Goal: Task Accomplishment & Management: Manage account settings

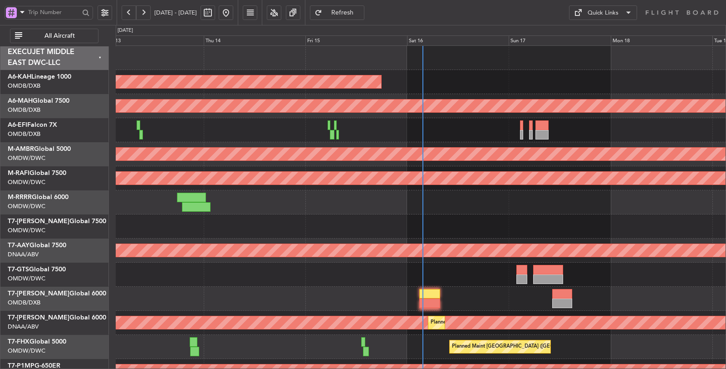
click at [69, 39] on span "All Aircraft" at bounding box center [59, 36] width 71 height 6
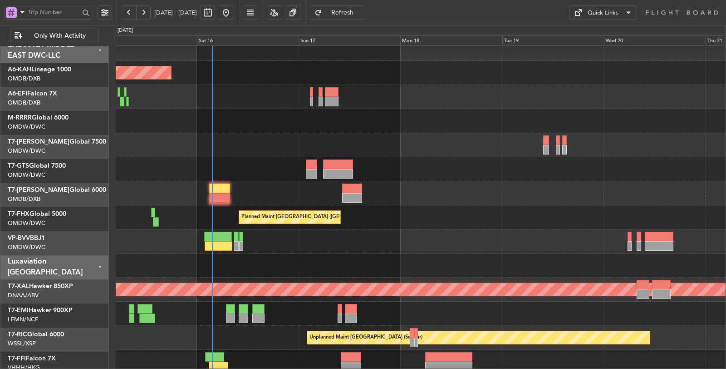
click at [213, 150] on div "Planned Maint Dubai (Al Maktoum Intl)" at bounding box center [421, 145] width 610 height 24
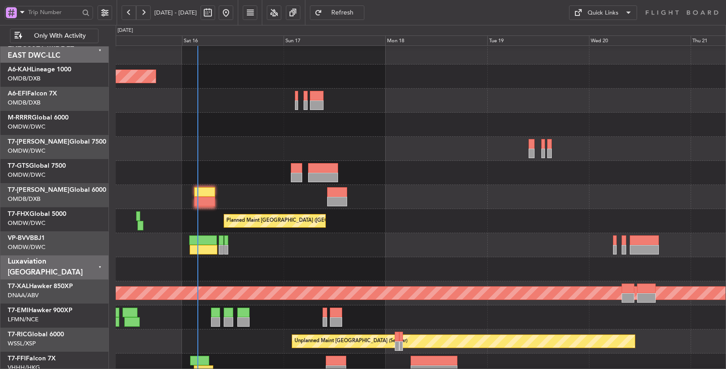
scroll to position [5, 0]
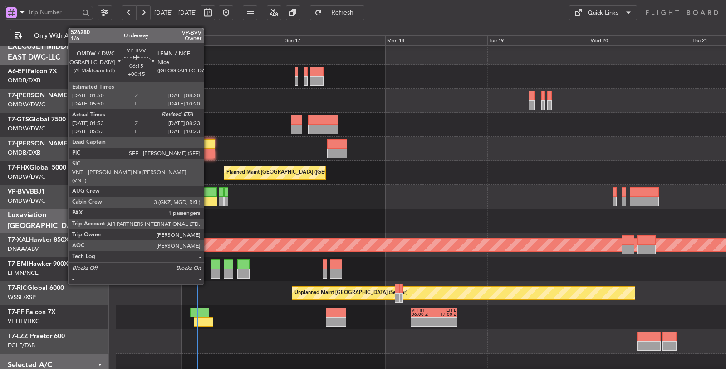
click at [208, 197] on div at bounding box center [204, 202] width 28 height 10
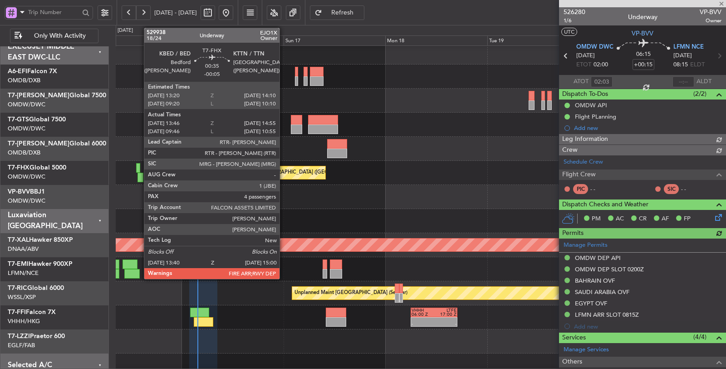
type input "Dherander Fithani (DHF)"
type input "6969"
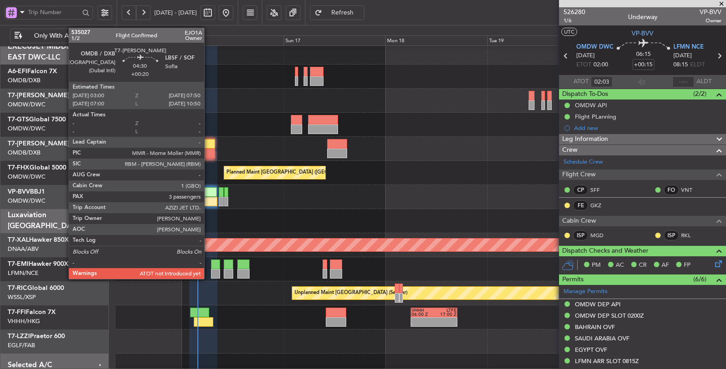
click at [209, 149] on div at bounding box center [204, 153] width 21 height 10
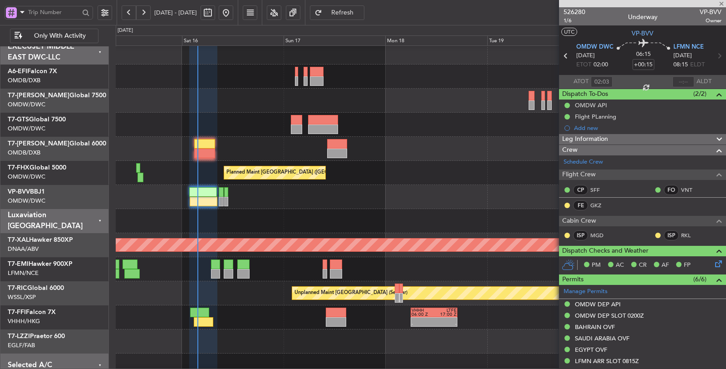
type input "+00:20"
type input "3"
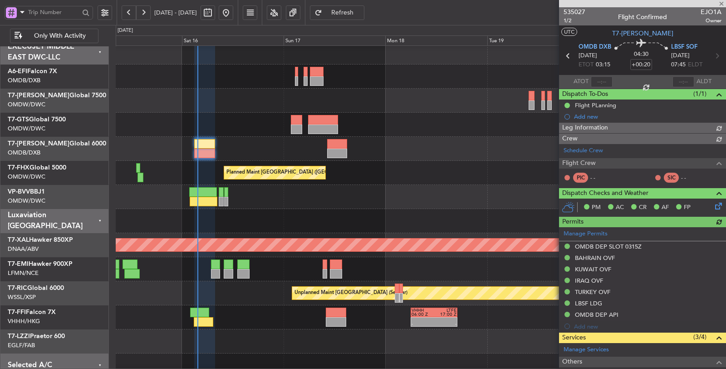
type input "Dherander Fithani (DHF)"
type input "7032"
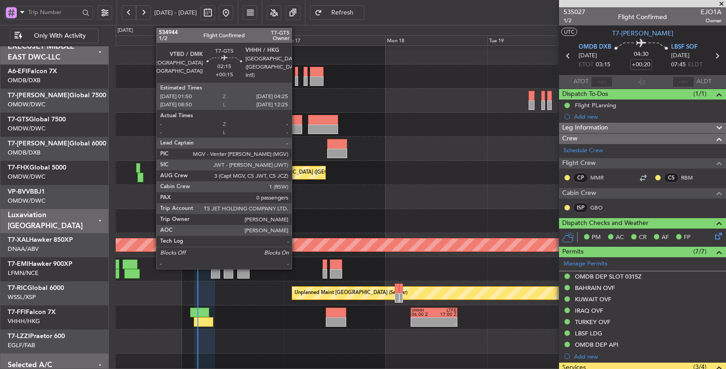
click at [300, 125] on div at bounding box center [296, 129] width 11 height 10
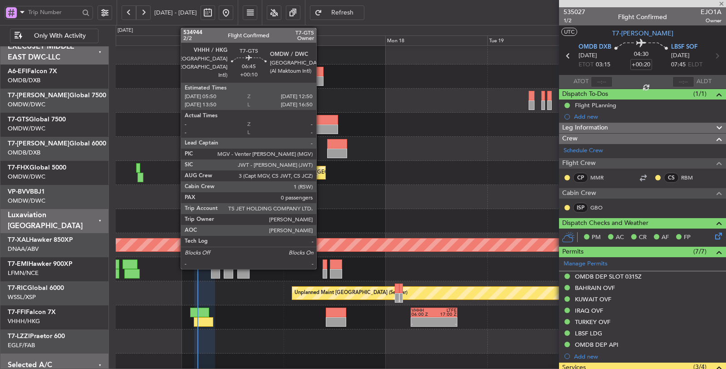
type input "+00:15"
type input "0"
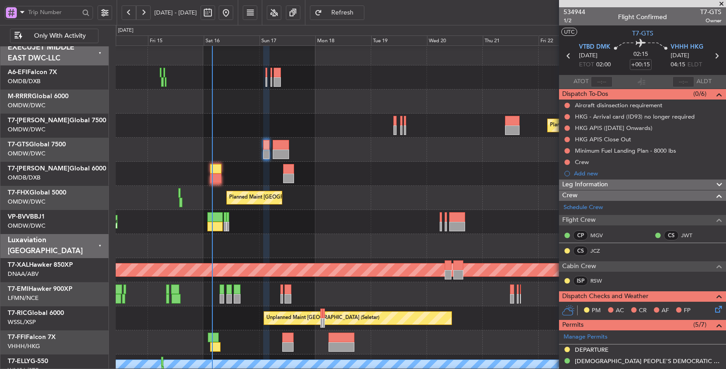
scroll to position [6, 0]
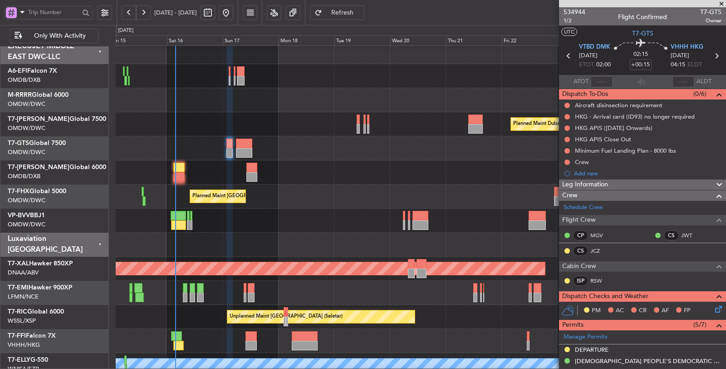
click at [301, 151] on div at bounding box center [421, 148] width 610 height 24
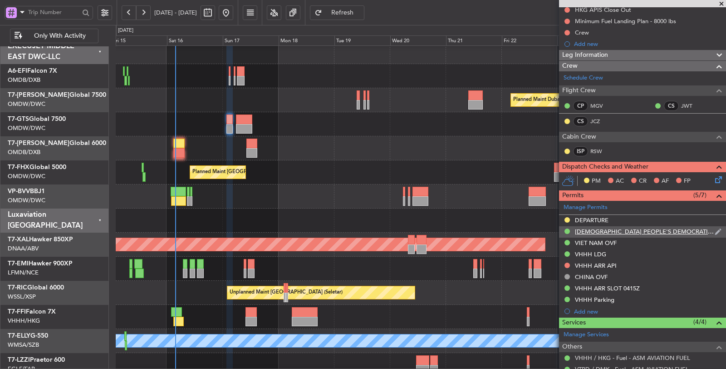
scroll to position [180, 0]
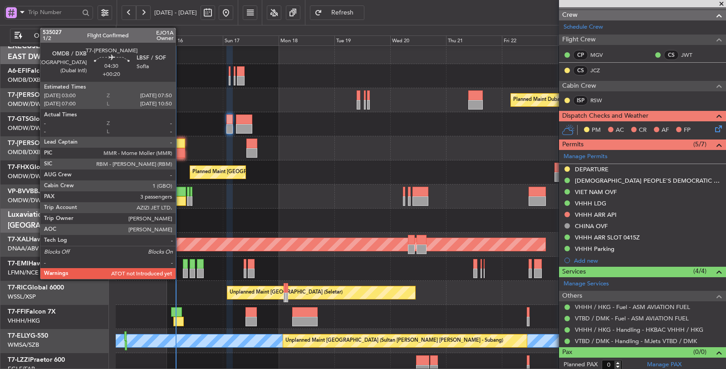
click at [180, 152] on div at bounding box center [178, 153] width 11 height 10
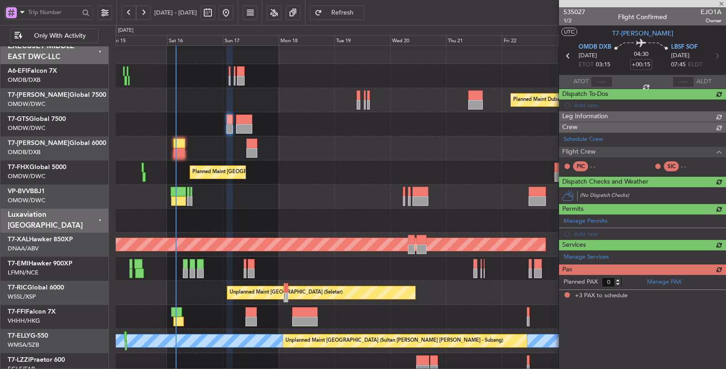
type input "+00:20"
type input "3"
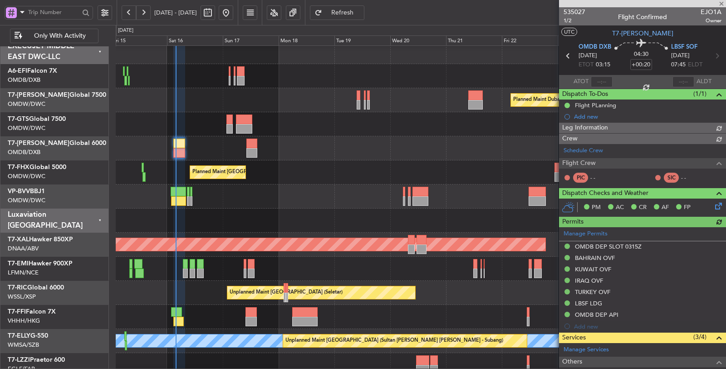
type input "Dherander Fithani (DHF)"
type input "7032"
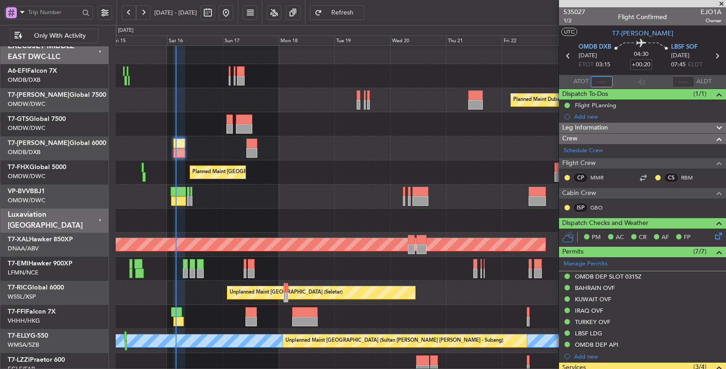
click at [602, 84] on input "text" at bounding box center [602, 81] width 22 height 11
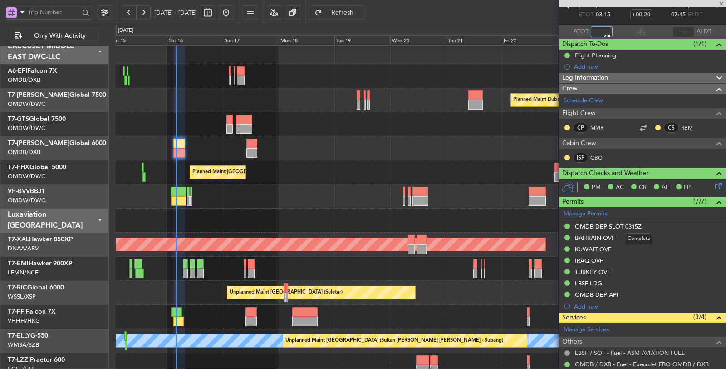
scroll to position [50, 0]
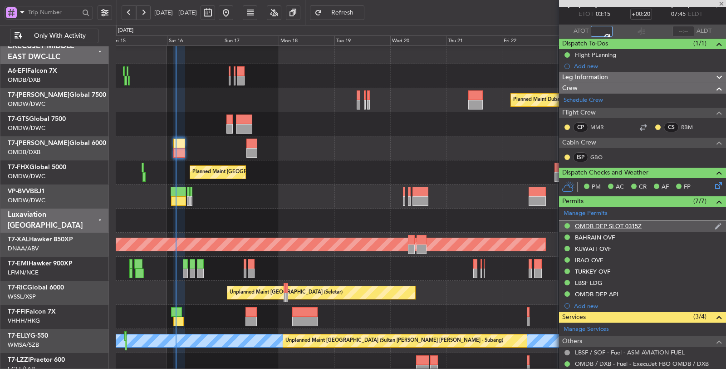
type input "03:41"
click at [625, 224] on div "OMDB DEP SLOT 0315Z" at bounding box center [608, 226] width 67 height 8
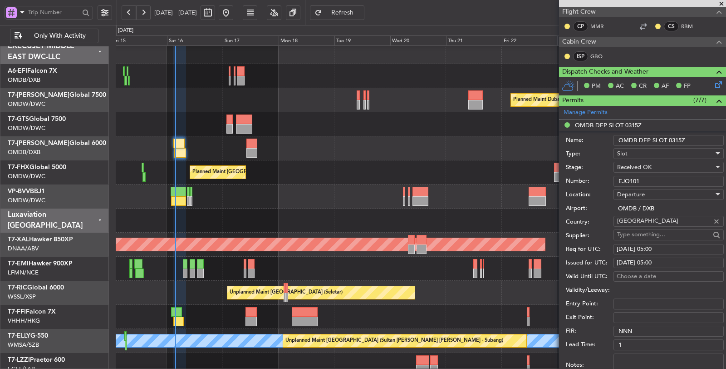
scroll to position [0, 0]
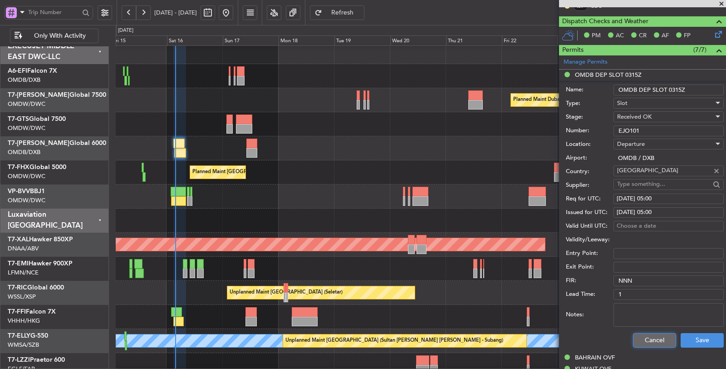
click at [638, 331] on button "Cancel" at bounding box center [654, 340] width 43 height 15
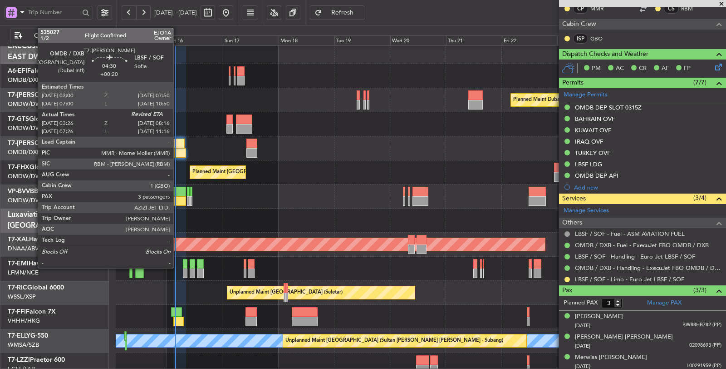
click at [178, 152] on div at bounding box center [179, 153] width 11 height 10
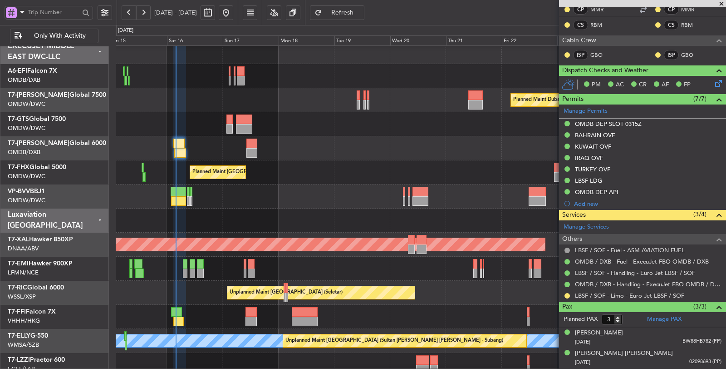
type input "Dherander Fithani (DHF)"
type input "7032"
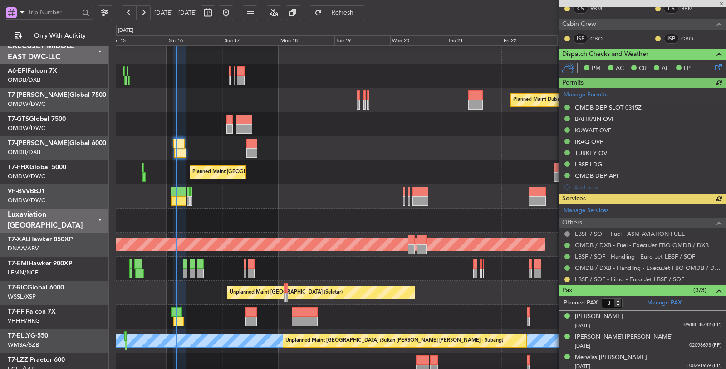
type input "Dherander Fithani (DHF)"
type input "7032"
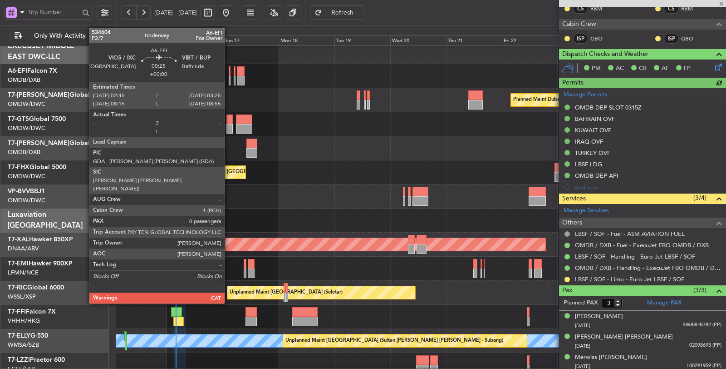
click at [229, 78] on div at bounding box center [230, 81] width 2 height 10
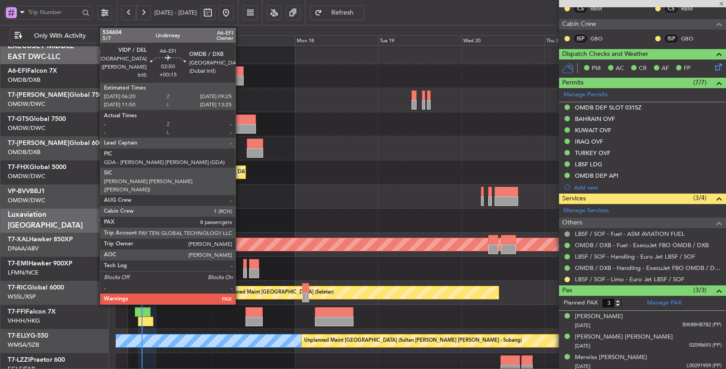
type input "0"
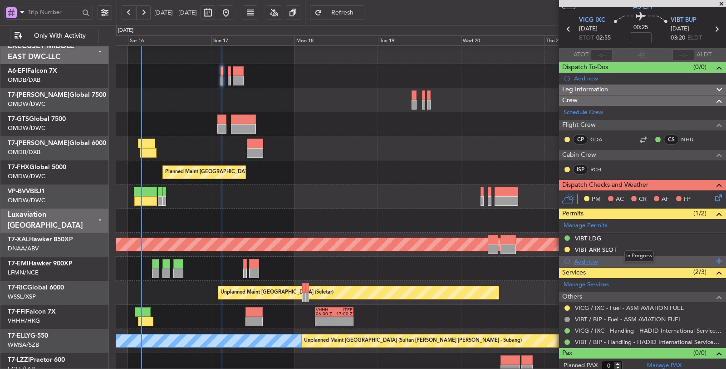
scroll to position [28, 0]
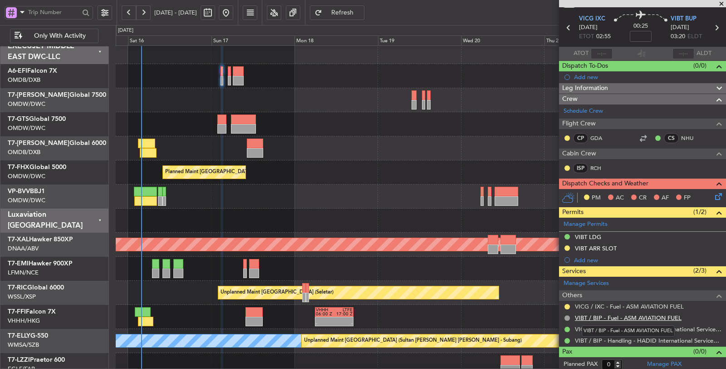
click at [604, 315] on link "VIBT / BIP - Fuel - ASM AVIATION FUEL" at bounding box center [628, 318] width 107 height 8
click at [653, 30] on icon at bounding box center [717, 28] width 12 height 12
type input "-00:05"
type input "8"
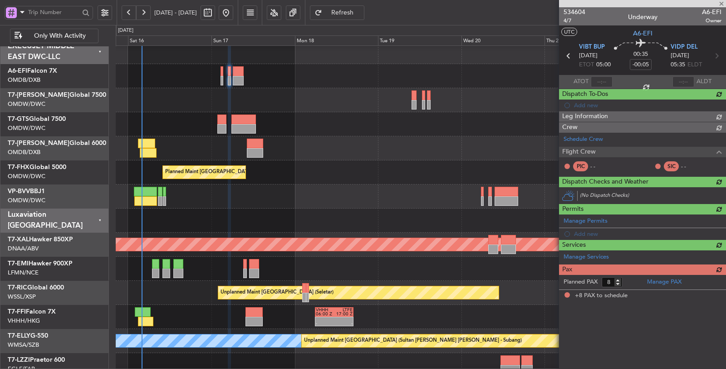
scroll to position [0, 0]
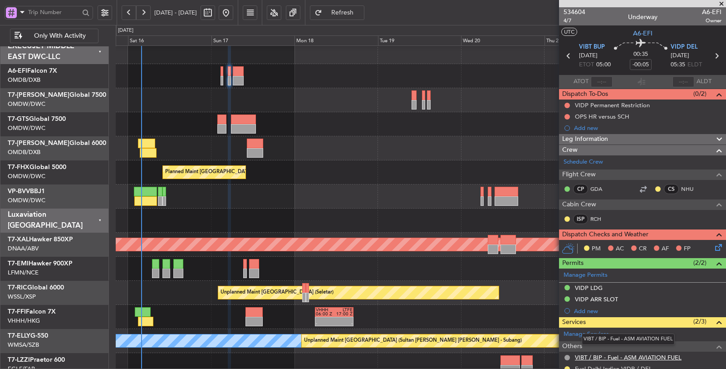
click at [645, 331] on link "VIBT / BIP - Fuel - ASM AVIATION FUEL" at bounding box center [628, 357] width 107 height 8
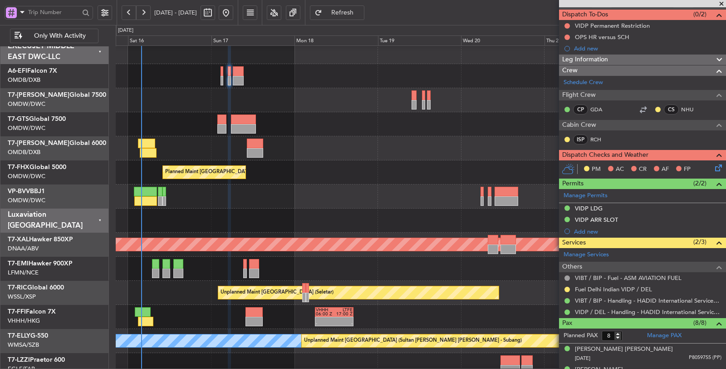
scroll to position [50, 0]
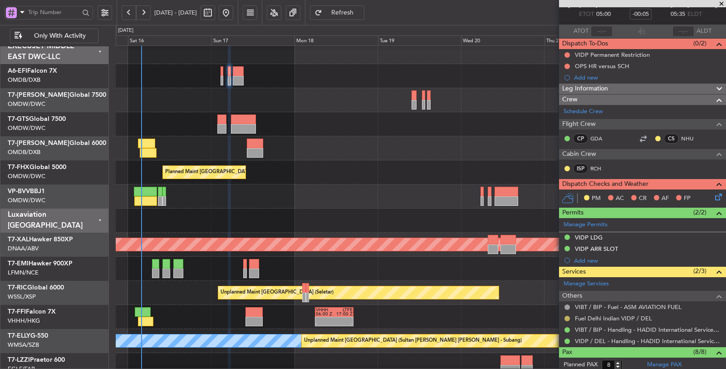
click at [568, 316] on button at bounding box center [567, 318] width 5 height 5
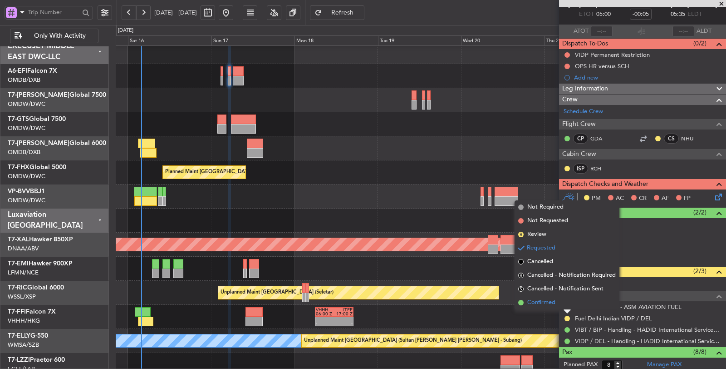
click at [552, 305] on span "Confirmed" at bounding box center [542, 302] width 28 height 9
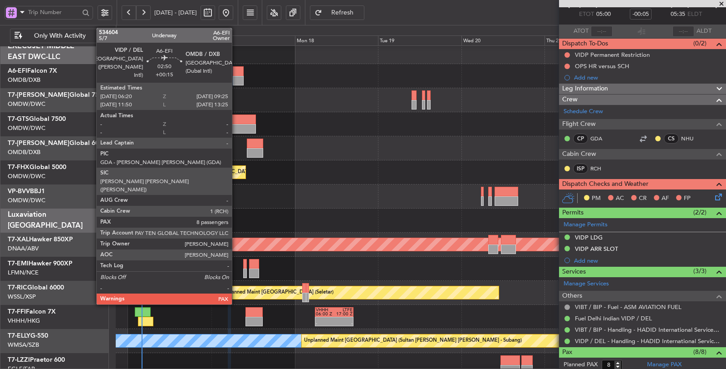
click at [237, 79] on div at bounding box center [238, 81] width 11 height 10
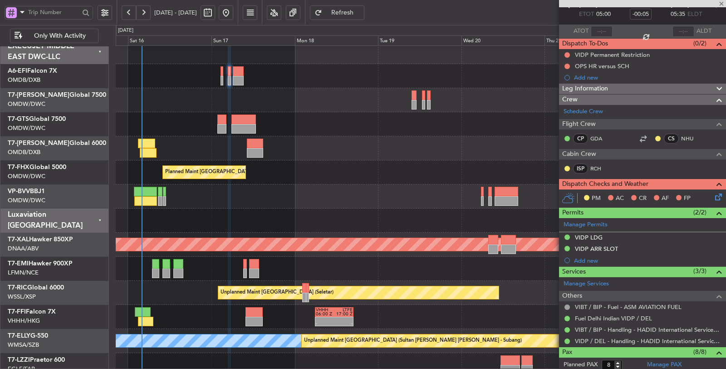
type input "+00:15"
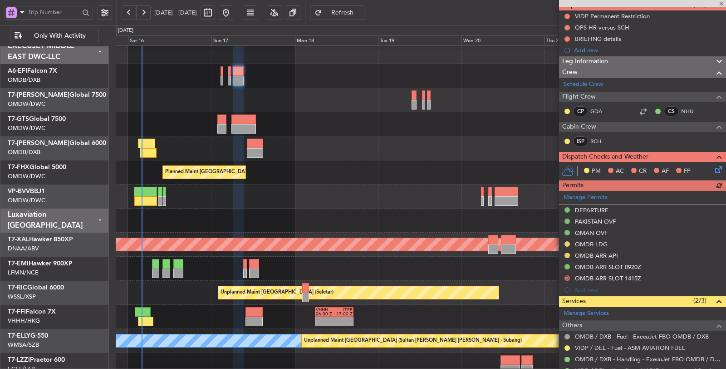
scroll to position [101, 0]
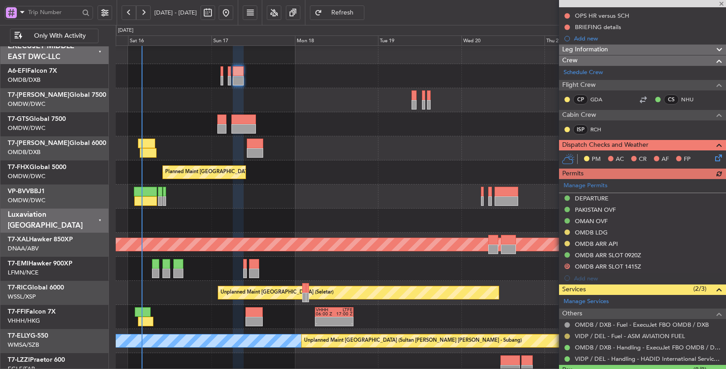
click at [567, 331] on button at bounding box center [567, 335] width 5 height 5
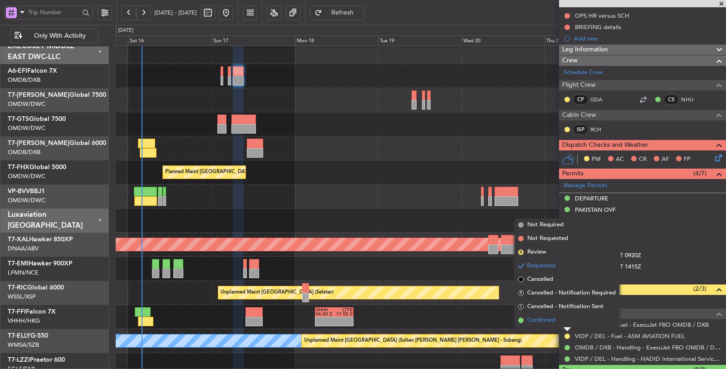
click at [554, 321] on span "Confirmed" at bounding box center [542, 320] width 28 height 9
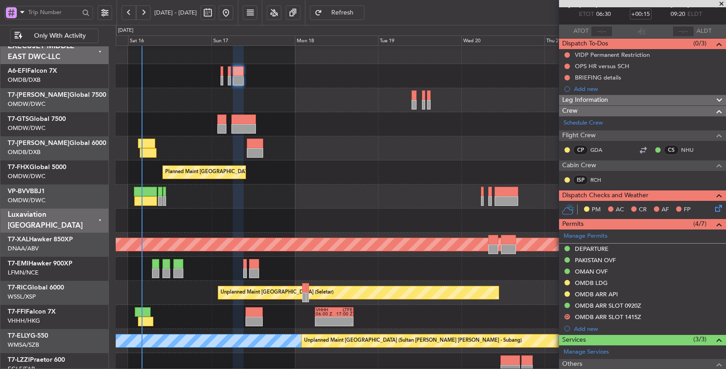
scroll to position [0, 0]
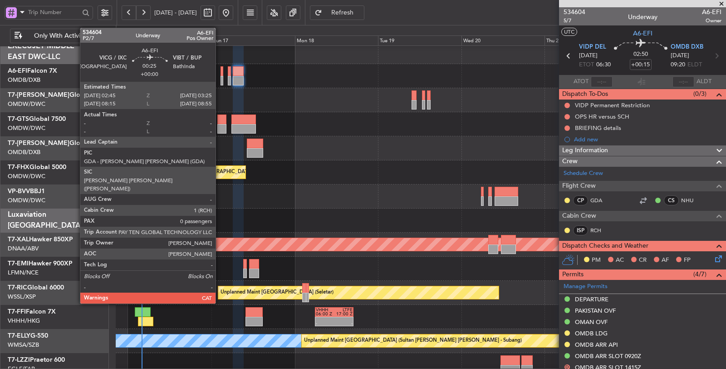
click at [221, 82] on div at bounding box center [222, 81] width 3 height 10
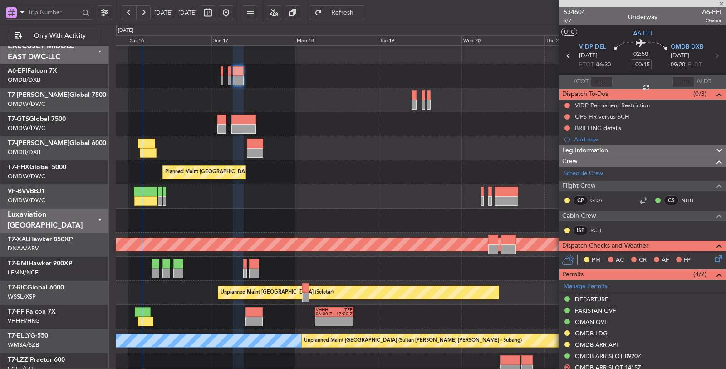
type input "0"
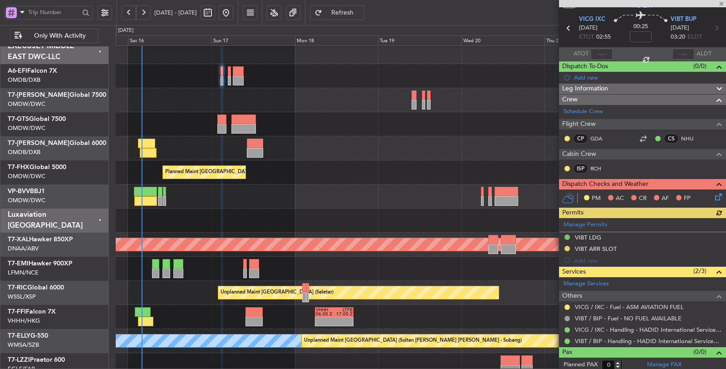
scroll to position [28, 0]
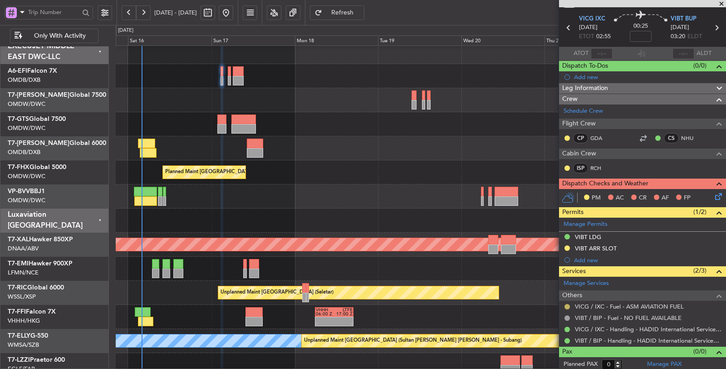
click at [567, 304] on button at bounding box center [567, 306] width 5 height 5
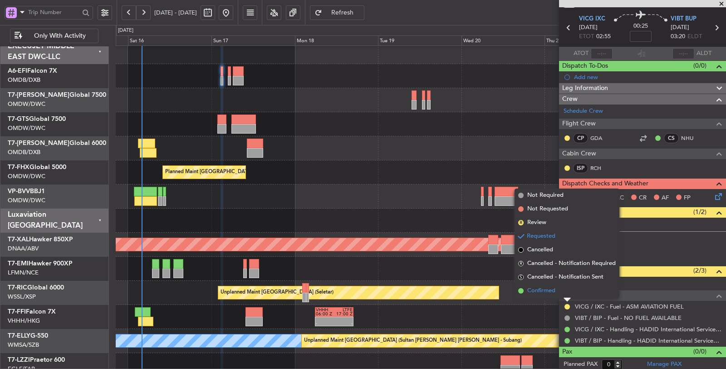
click at [549, 293] on span "Confirmed" at bounding box center [542, 290] width 28 height 9
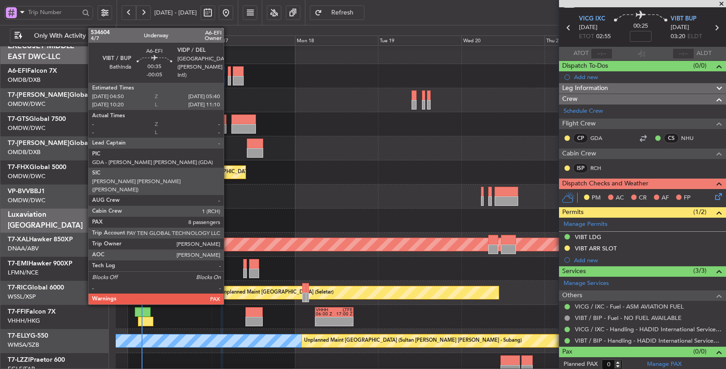
click at [228, 81] on div at bounding box center [229, 81] width 3 height 10
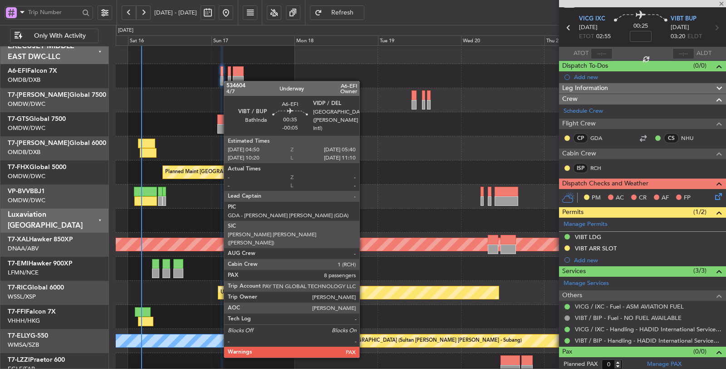
type input "-00:05"
type input "8"
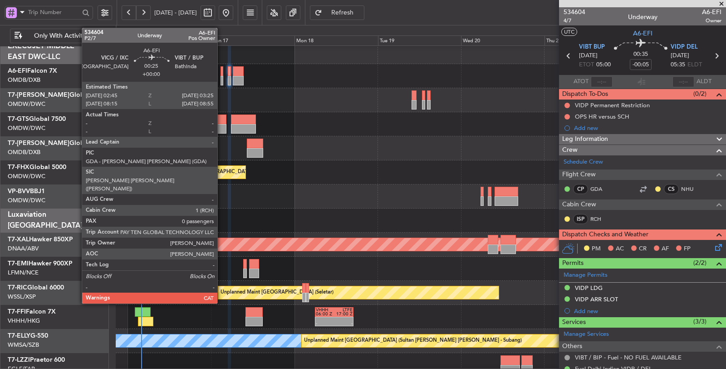
click at [221, 82] on div at bounding box center [222, 81] width 3 height 10
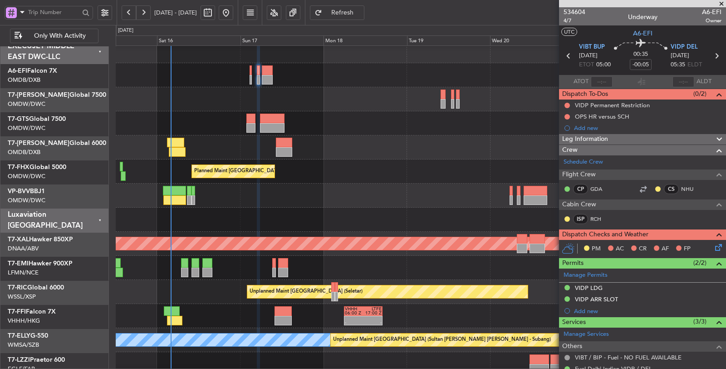
scroll to position [7, 0]
click at [211, 131] on div at bounding box center [421, 123] width 610 height 24
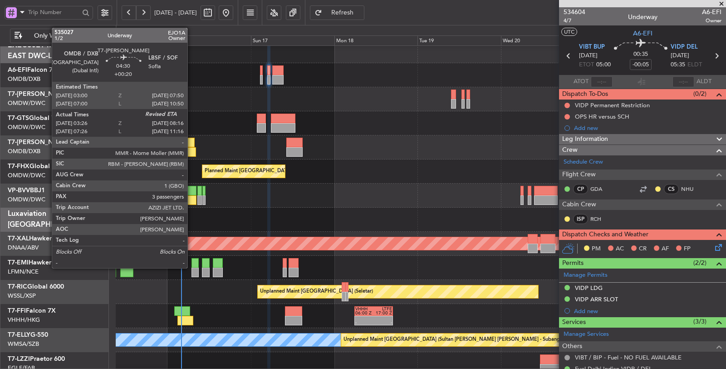
click at [192, 146] on div at bounding box center [186, 143] width 17 height 10
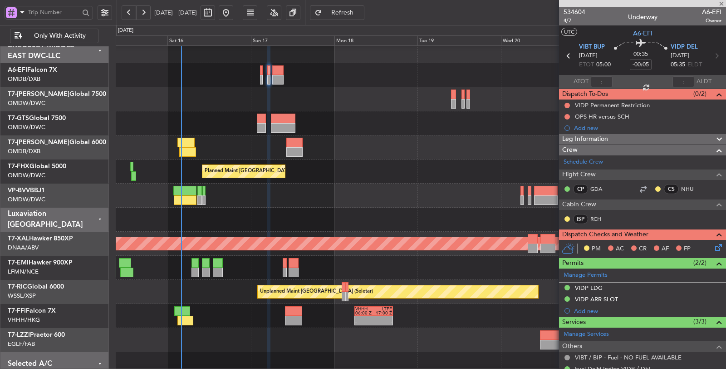
type input "+00:20"
type input "03:41"
type input "3"
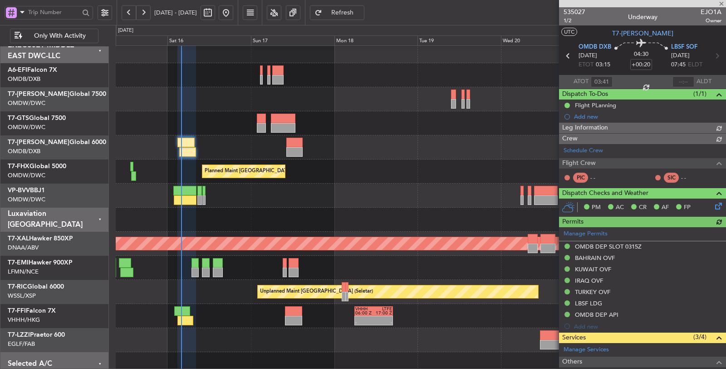
type input "Dherander Fithani (DHF)"
type input "7032"
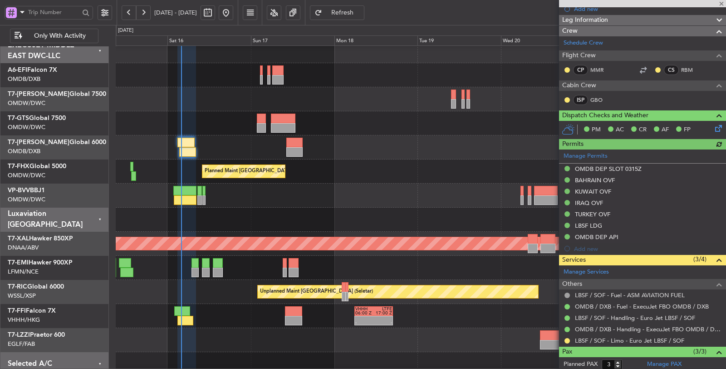
scroll to position [169, 0]
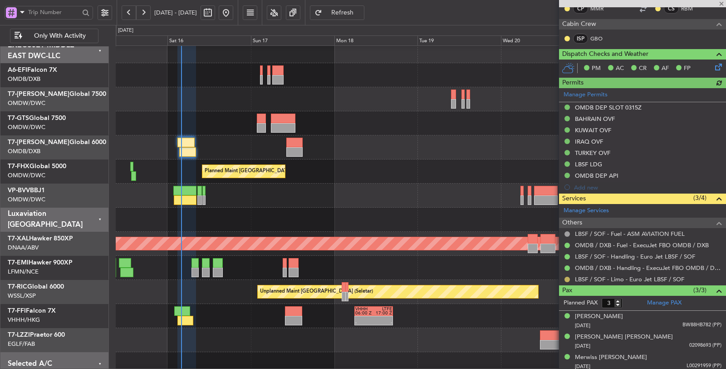
click at [569, 277] on button at bounding box center [567, 279] width 5 height 5
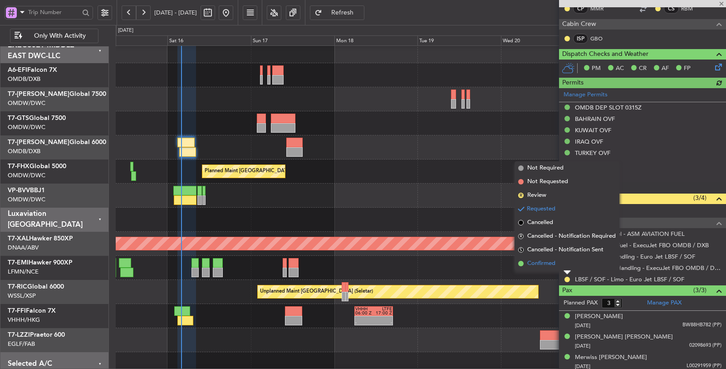
click at [546, 262] on span "Confirmed" at bounding box center [542, 263] width 28 height 9
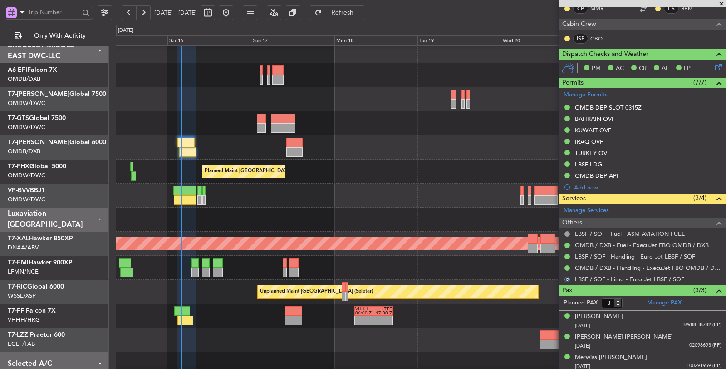
click at [219, 139] on div at bounding box center [421, 147] width 611 height 24
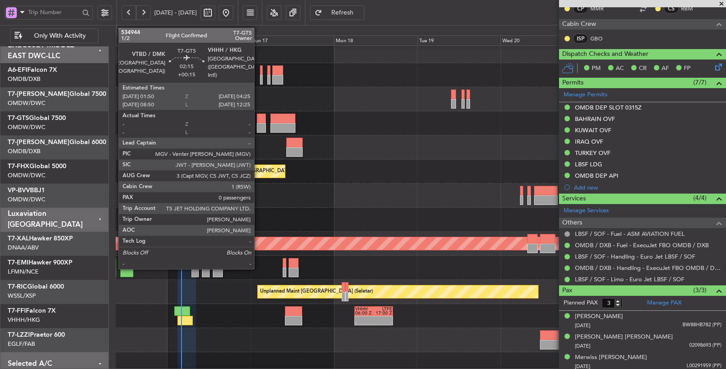
click at [259, 127] on div at bounding box center [261, 128] width 9 height 10
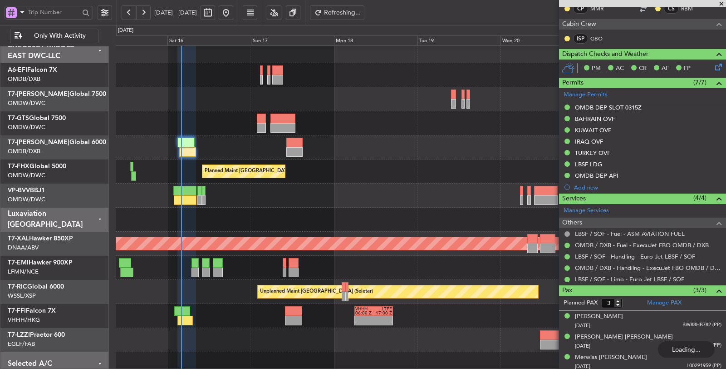
click at [261, 124] on div at bounding box center [261, 128] width 9 height 10
type input "Dherander Fithani (DHF)"
type input "7032"
type input "+00:15"
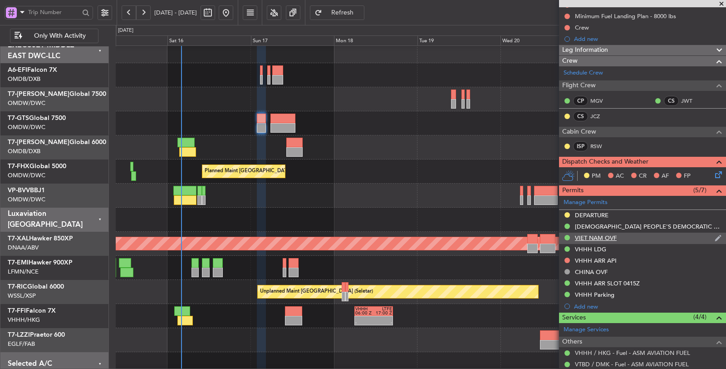
scroll to position [151, 0]
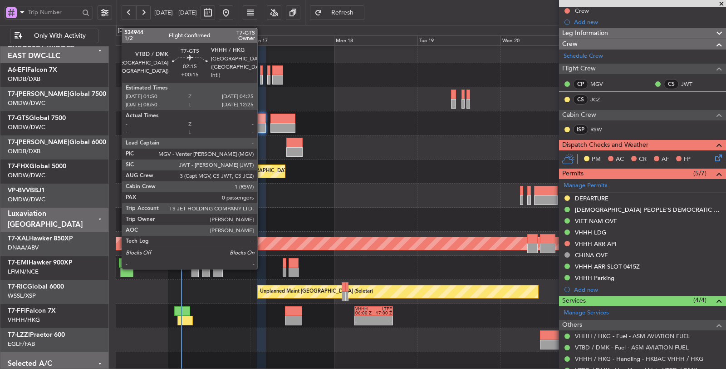
click at [262, 126] on div at bounding box center [261, 128] width 9 height 10
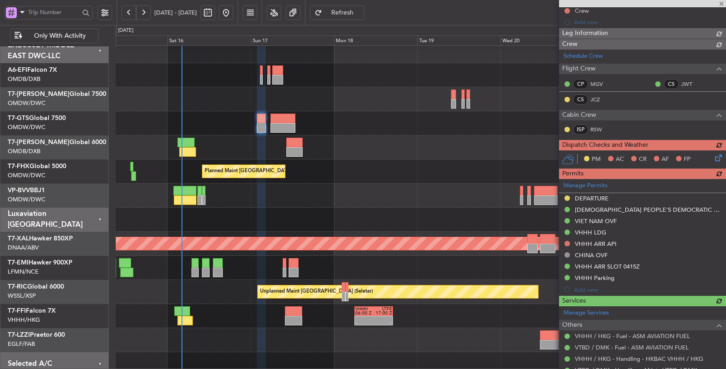
type input "1"
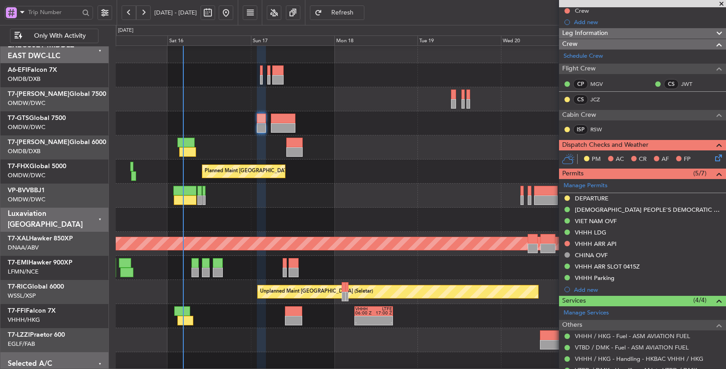
click at [218, 116] on div at bounding box center [421, 123] width 611 height 24
click at [385, 182] on div "Planned Maint [GEOGRAPHIC_DATA] ([GEOGRAPHIC_DATA][PERSON_NAME])" at bounding box center [421, 171] width 611 height 24
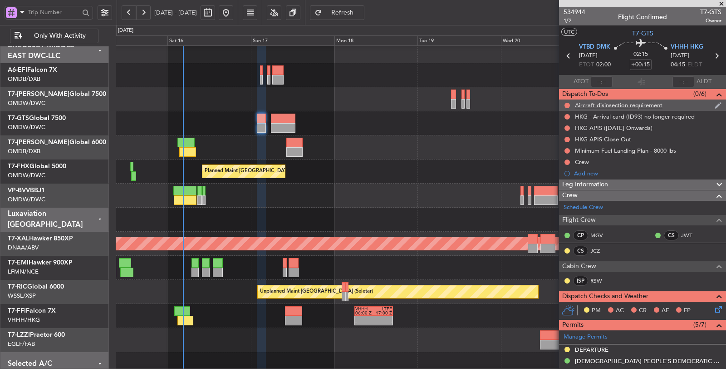
click at [587, 105] on div "Aircraft disinsection requirement" at bounding box center [619, 105] width 88 height 8
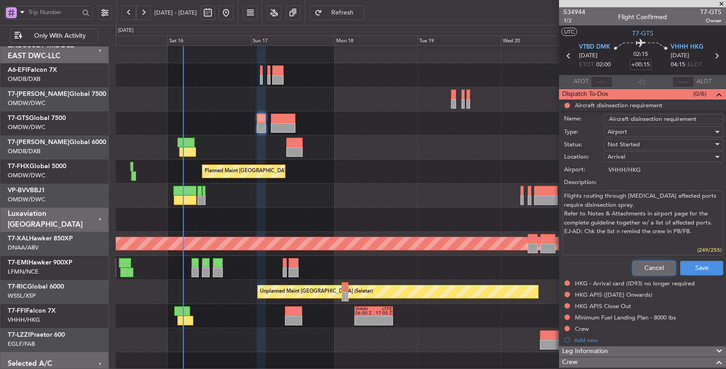
click at [644, 265] on button "Cancel" at bounding box center [654, 268] width 43 height 15
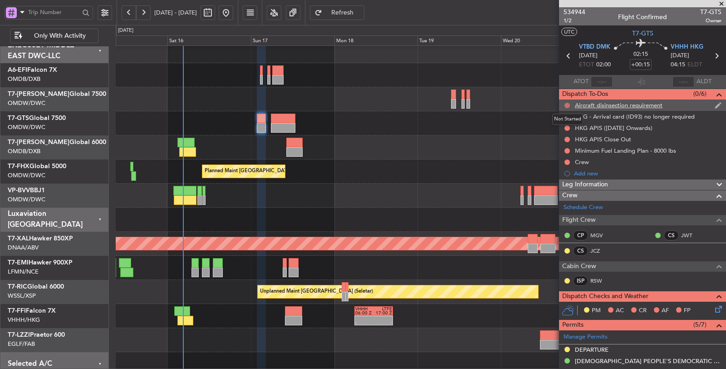
click at [567, 105] on button at bounding box center [567, 105] width 5 height 5
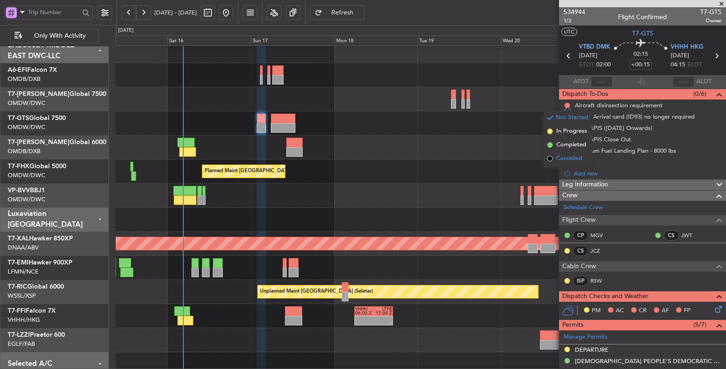
click at [564, 155] on span "Cancelled" at bounding box center [570, 158] width 26 height 9
drag, startPoint x: 567, startPoint y: 115, endPoint x: 567, endPoint y: 121, distance: 6.4
click at [567, 115] on button at bounding box center [567, 116] width 5 height 5
click at [570, 166] on span "Cancelled" at bounding box center [570, 169] width 26 height 9
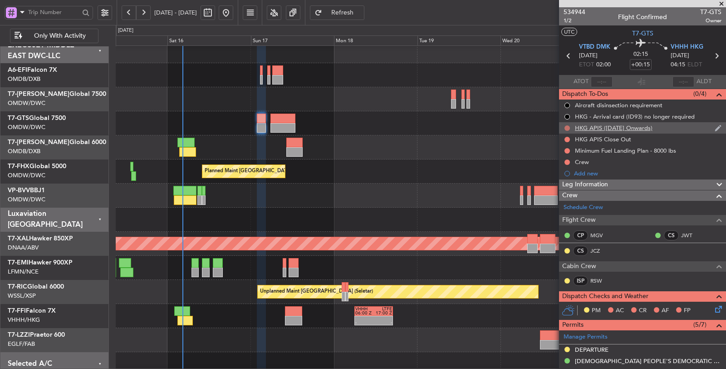
click at [568, 128] on button at bounding box center [567, 127] width 5 height 5
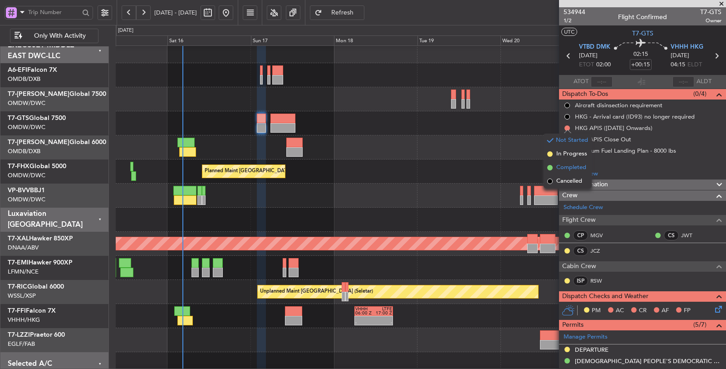
click at [567, 170] on span "Completed" at bounding box center [572, 167] width 30 height 9
drag, startPoint x: 567, startPoint y: 148, endPoint x: 566, endPoint y: 157, distance: 9.1
click at [567, 148] on button at bounding box center [567, 150] width 5 height 5
click at [564, 190] on span "Completed" at bounding box center [572, 190] width 30 height 9
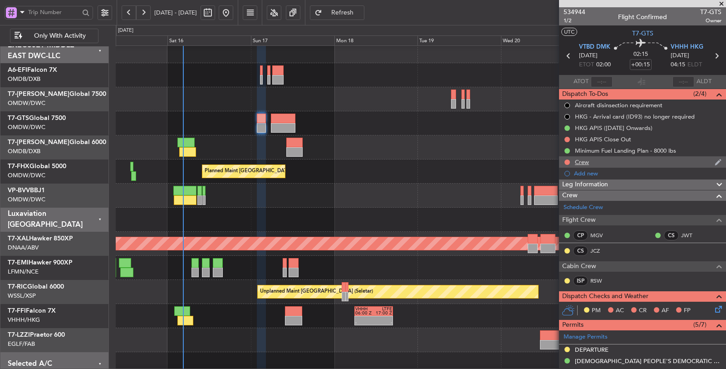
click at [582, 162] on div "Crew" at bounding box center [582, 162] width 14 height 8
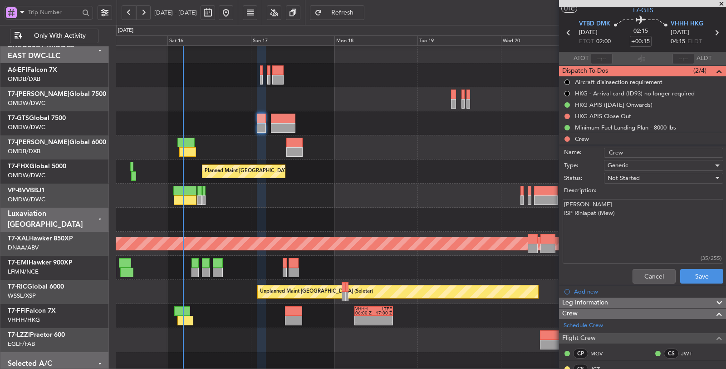
scroll to position [50, 0]
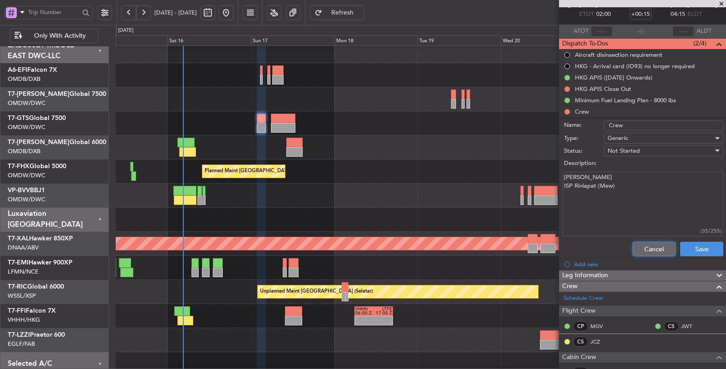
click at [637, 244] on button "Cancel" at bounding box center [654, 249] width 43 height 15
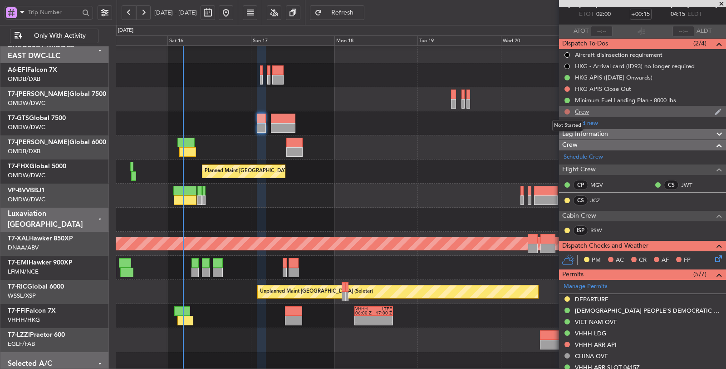
click at [567, 111] on button at bounding box center [567, 111] width 5 height 5
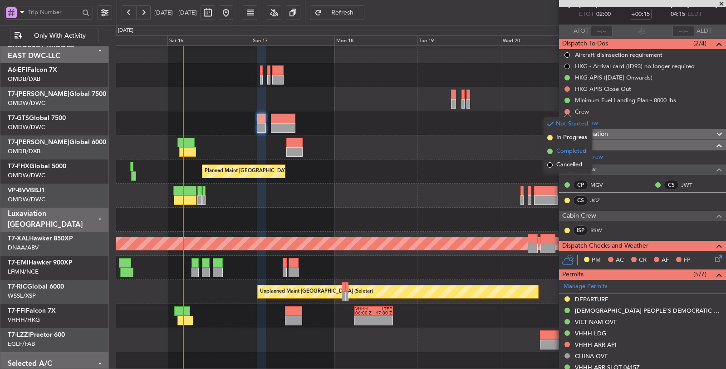
click at [573, 153] on span "Completed" at bounding box center [572, 151] width 30 height 9
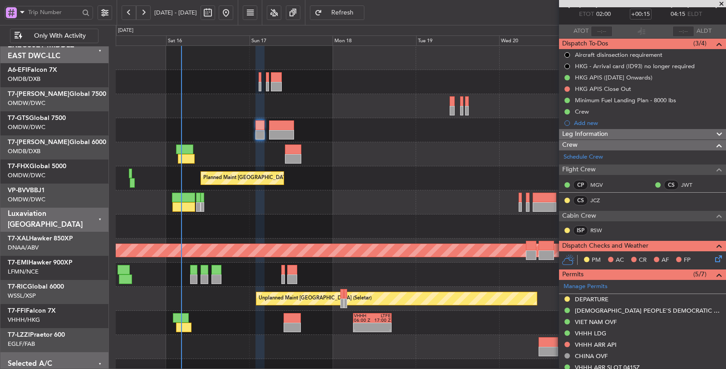
scroll to position [0, 0]
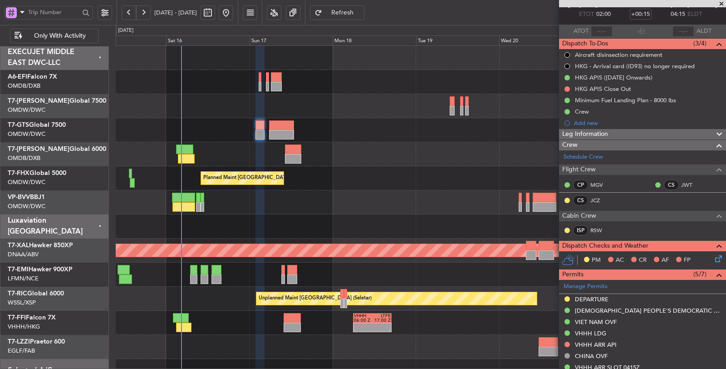
click at [227, 119] on div "Planned Maint Dubai (Al Maktoum Intl) Planned Maint [GEOGRAPHIC_DATA] ([GEOGRAP…" at bounding box center [421, 226] width 610 height 361
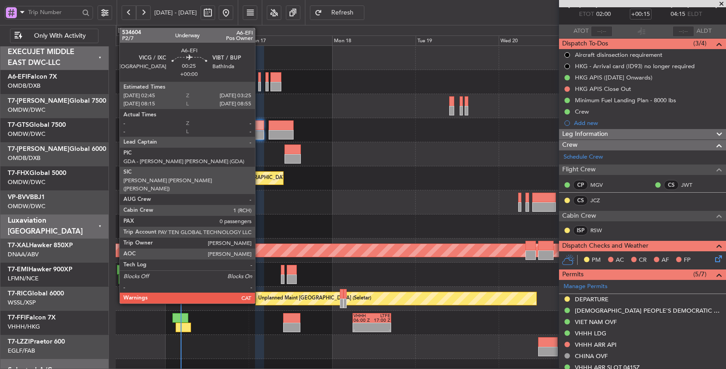
click at [260, 85] on div at bounding box center [259, 87] width 3 height 10
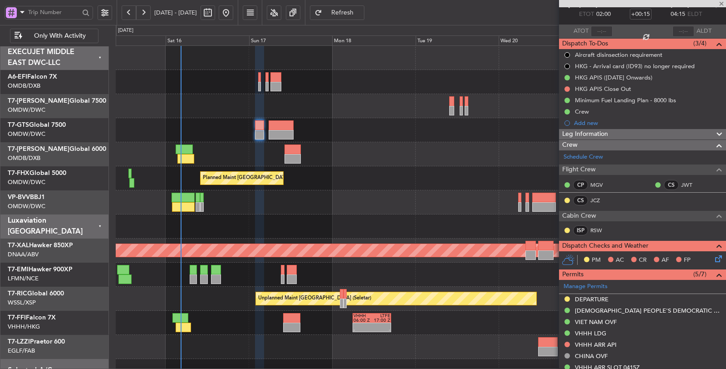
type input "0"
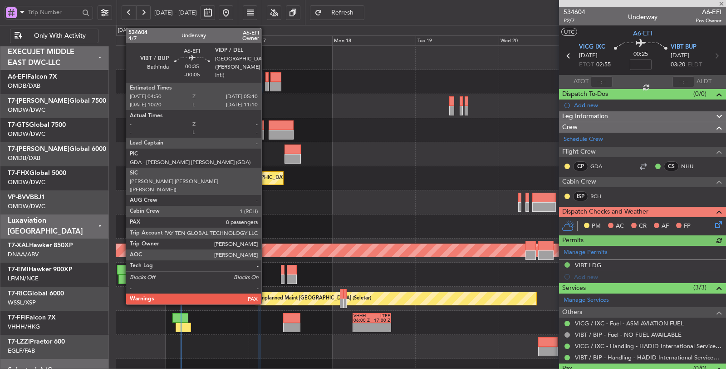
click at [266, 88] on div at bounding box center [267, 87] width 3 height 10
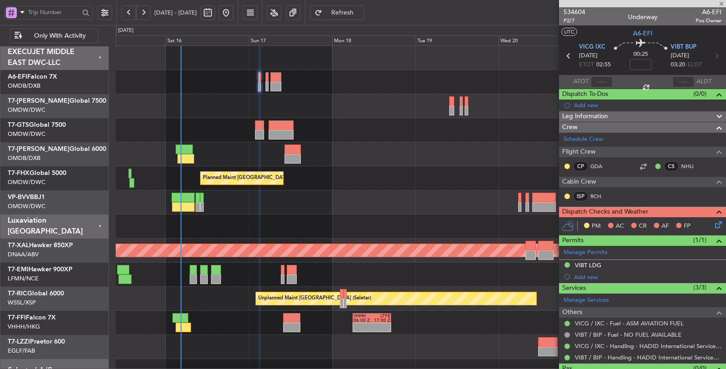
type input "-00:05"
type input "8"
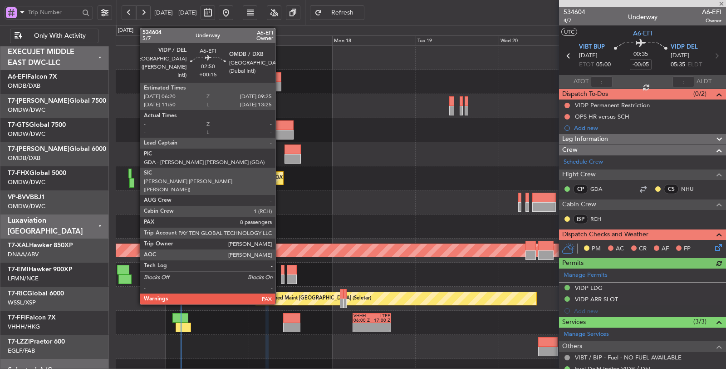
click at [280, 80] on div at bounding box center [276, 77] width 11 height 10
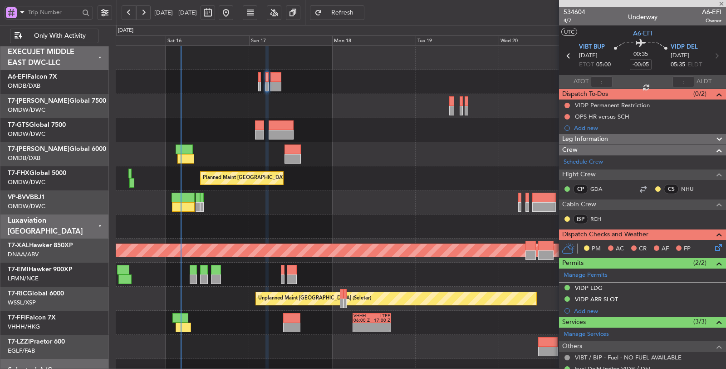
type input "+00:15"
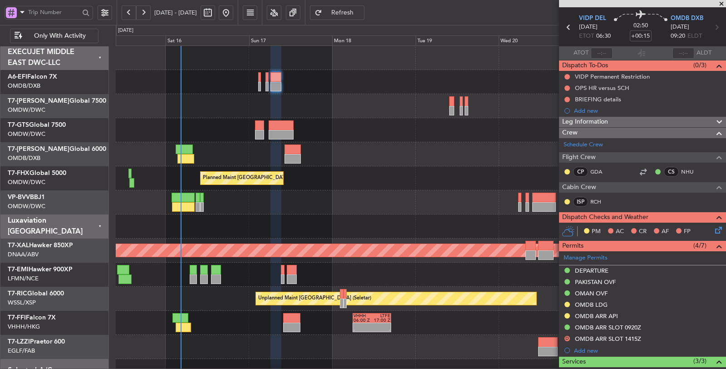
scroll to position [101, 0]
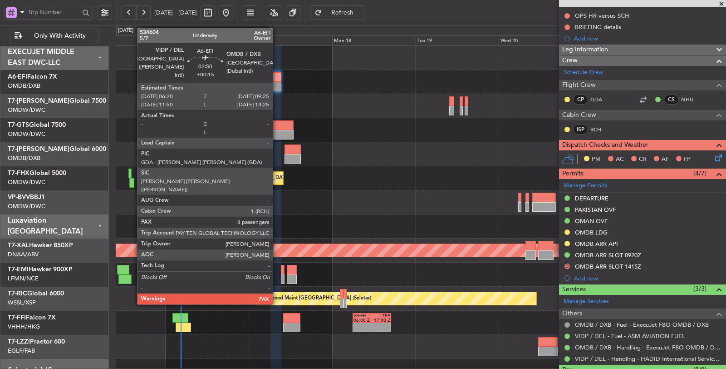
click at [277, 80] on div at bounding box center [276, 77] width 11 height 10
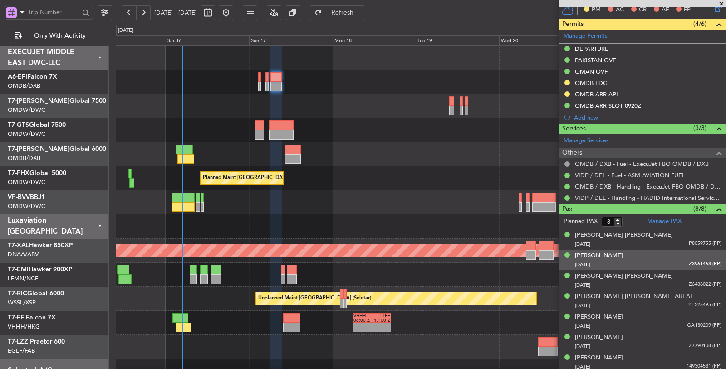
scroll to position [252, 0]
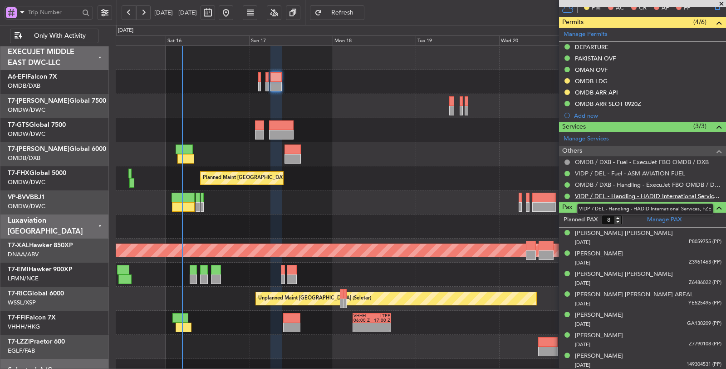
click at [626, 192] on link "VIDP / DEL - Handling - HADID International Services, FZE" at bounding box center [648, 196] width 147 height 8
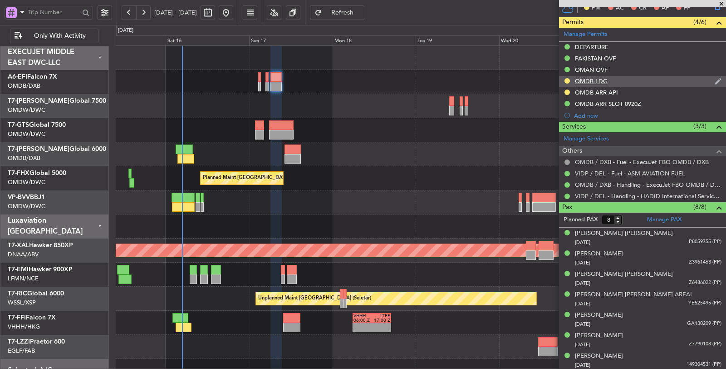
click at [597, 78] on div "OMDB LDG" at bounding box center [591, 81] width 33 height 8
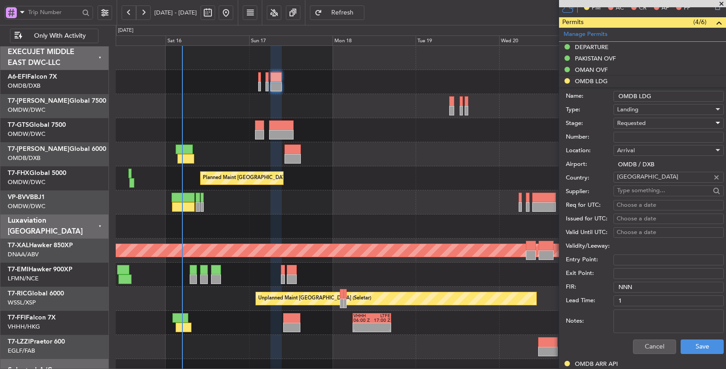
click at [623, 119] on span "Requested" at bounding box center [632, 123] width 29 height 8
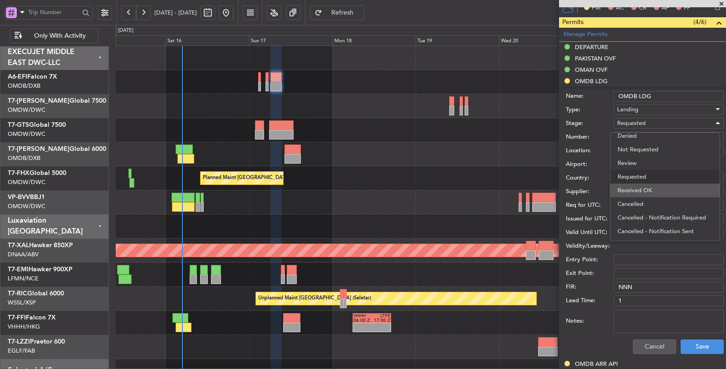
click at [635, 189] on span "Received OK" at bounding box center [665, 190] width 95 height 14
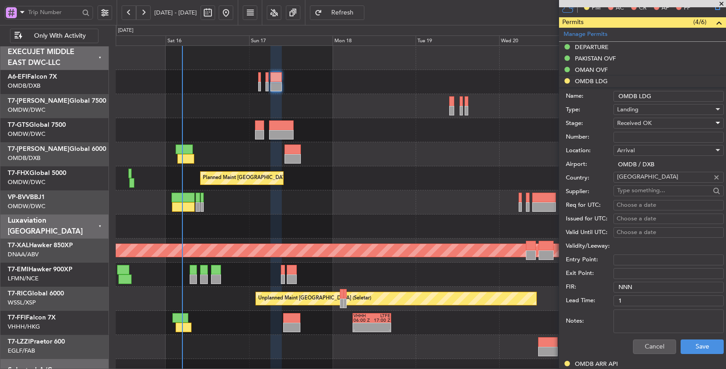
click at [632, 133] on input "Number:" at bounding box center [669, 137] width 110 height 11
paste input "LP/2025/11240"
type input "LP/2025/11240"
click at [653, 313] on textarea "Notes:" at bounding box center [669, 321] width 110 height 24
type textarea "EJME FBO"
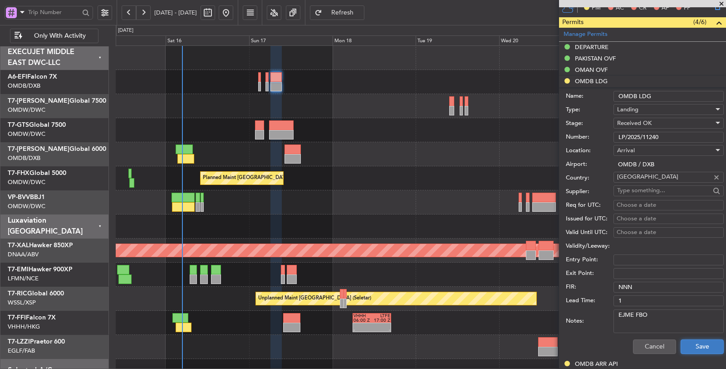
click at [653, 331] on button "Save" at bounding box center [702, 346] width 43 height 15
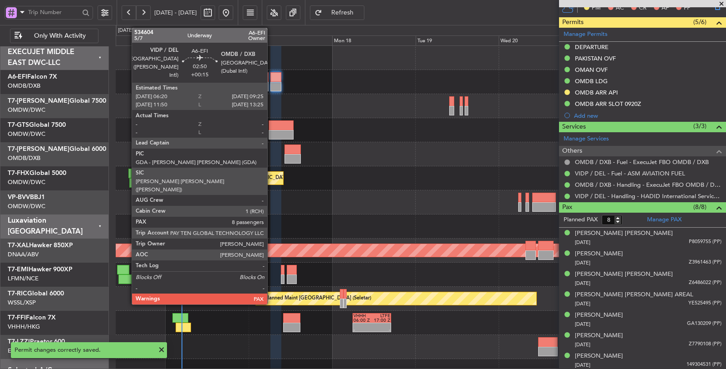
click at [272, 79] on div at bounding box center [276, 77] width 11 height 10
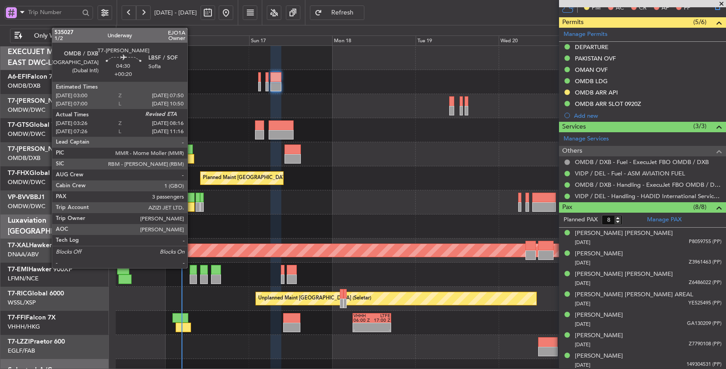
click at [192, 156] on div at bounding box center [186, 159] width 17 height 10
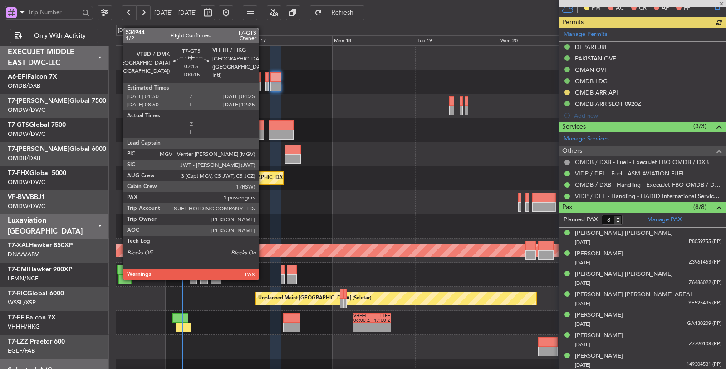
click at [263, 132] on div at bounding box center [259, 135] width 9 height 10
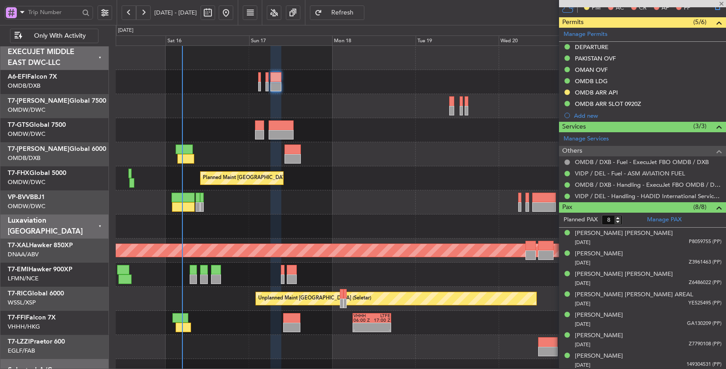
type input "1"
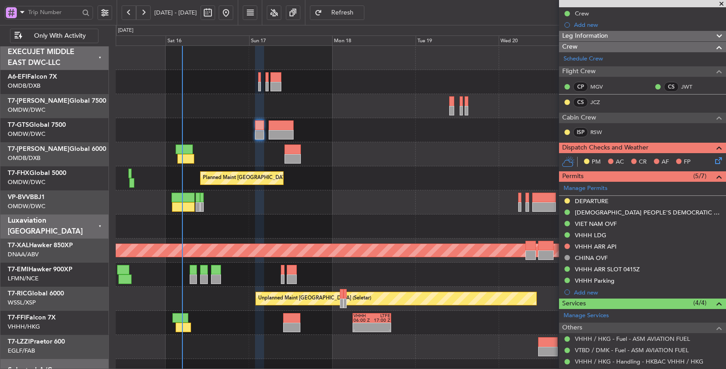
scroll to position [151, 0]
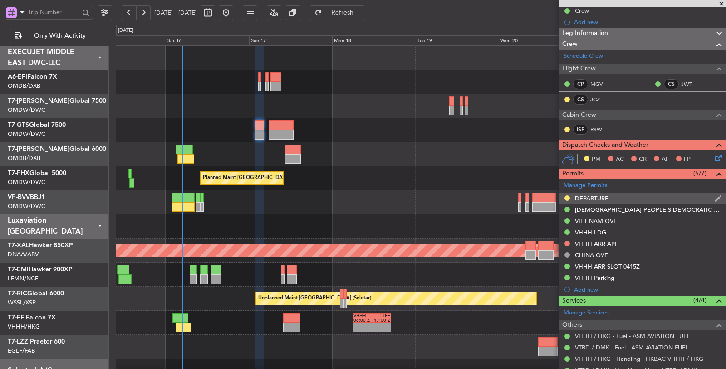
click at [588, 196] on div "DEPARTURE" at bounding box center [592, 198] width 34 height 8
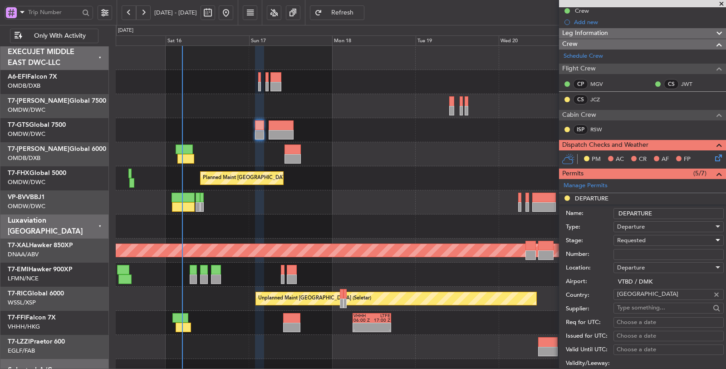
click at [629, 239] on span "Requested" at bounding box center [632, 240] width 29 height 8
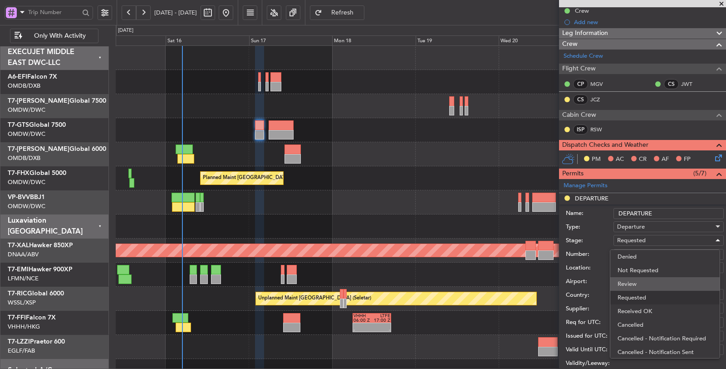
scroll to position [4, 0]
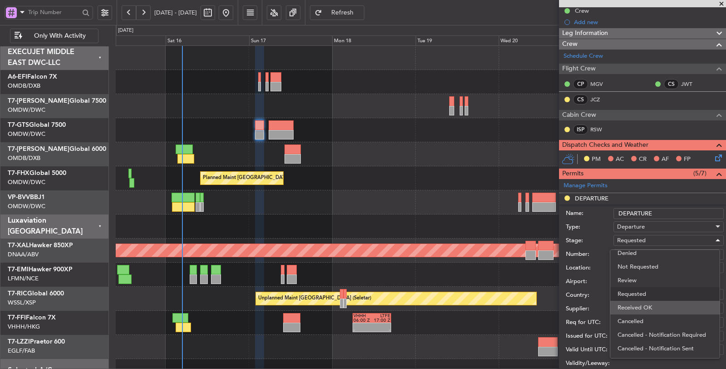
click at [633, 306] on span "Received OK" at bounding box center [665, 308] width 95 height 14
click at [626, 249] on input "Number:" at bounding box center [669, 254] width 110 height 11
paste input "ATD 09668/08/2025"
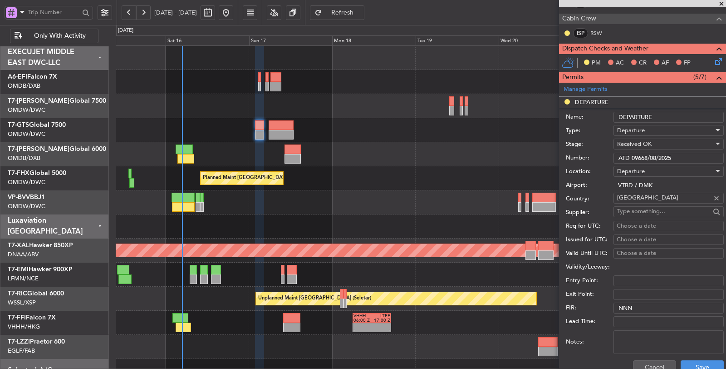
scroll to position [252, 0]
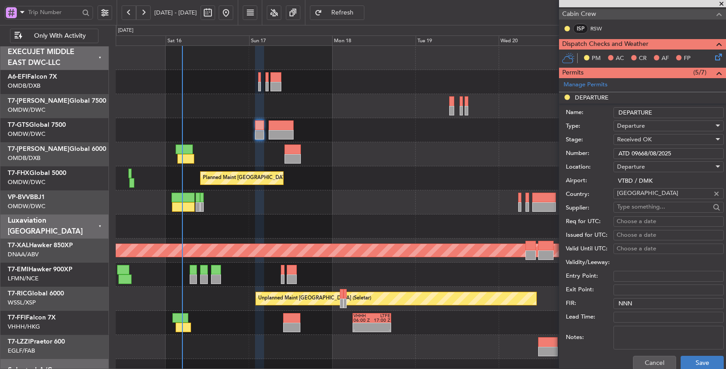
type input "ATD 09668/08/2025"
click at [653, 331] on button "Save" at bounding box center [702, 363] width 43 height 15
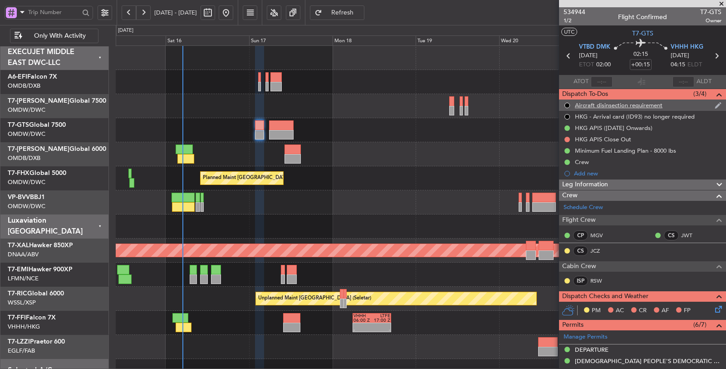
scroll to position [0, 0]
click at [595, 47] on span "VTBD DMK" at bounding box center [594, 47] width 31 height 9
click at [653, 49] on span "VHHH HKG" at bounding box center [687, 47] width 33 height 9
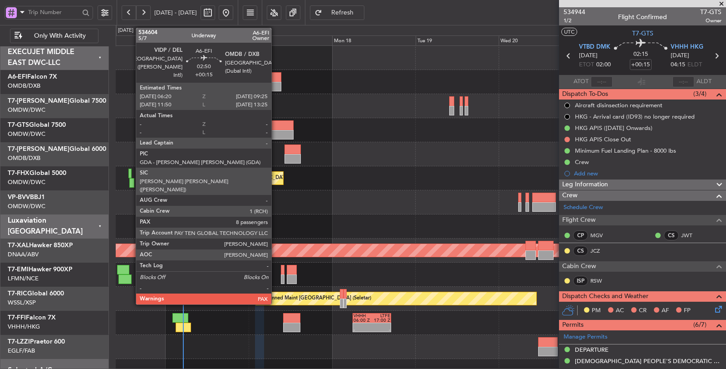
click at [276, 83] on div at bounding box center [276, 87] width 11 height 10
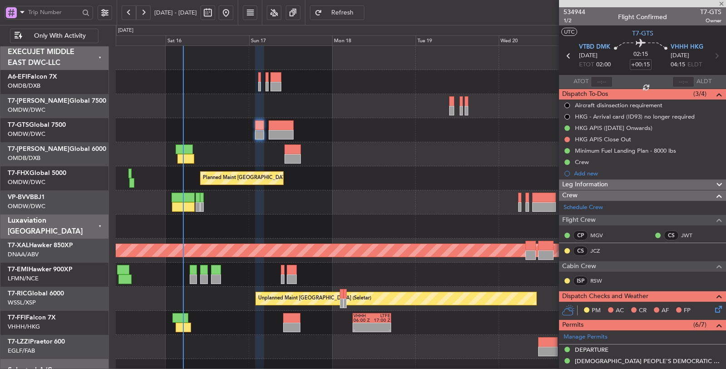
type input "8"
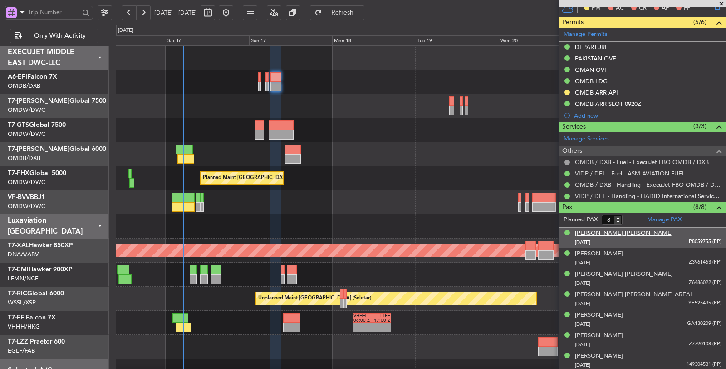
scroll to position [252, 0]
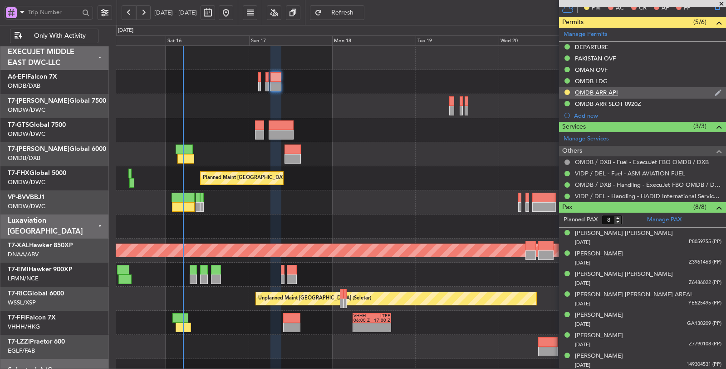
click at [593, 89] on div "OMDB ARR API" at bounding box center [596, 93] width 43 height 8
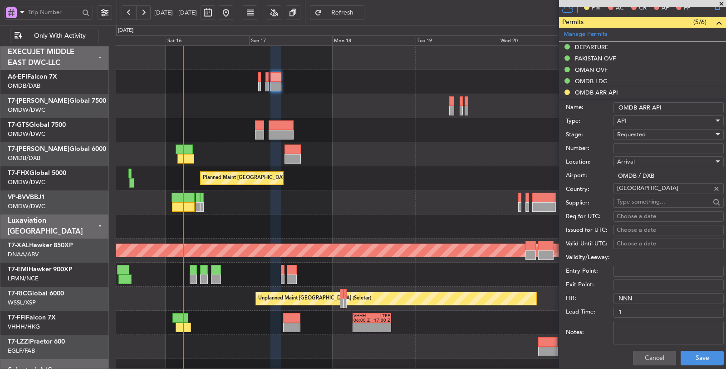
click at [629, 133] on span "Requested" at bounding box center [632, 134] width 29 height 8
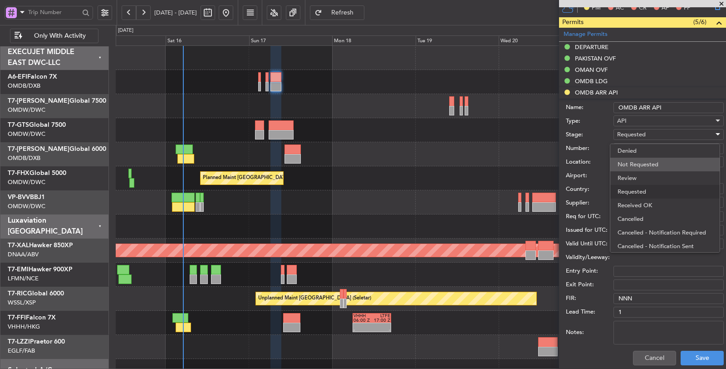
scroll to position [4, 0]
click at [632, 201] on span "Received OK" at bounding box center [665, 202] width 95 height 14
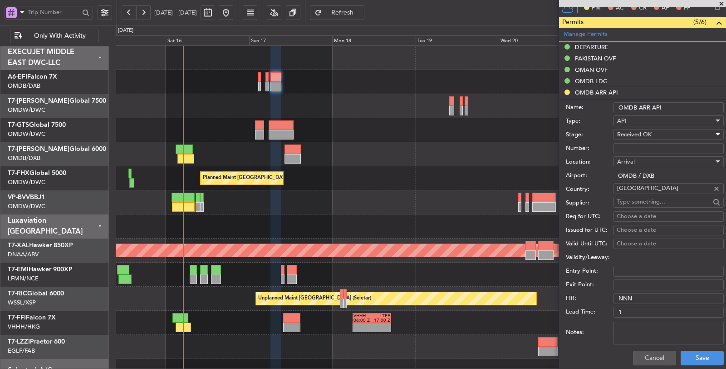
click at [632, 143] on input "Number:" at bounding box center [669, 148] width 110 height 11
type input "FILED BY FBO"
click at [653, 331] on button "Save" at bounding box center [702, 358] width 43 height 15
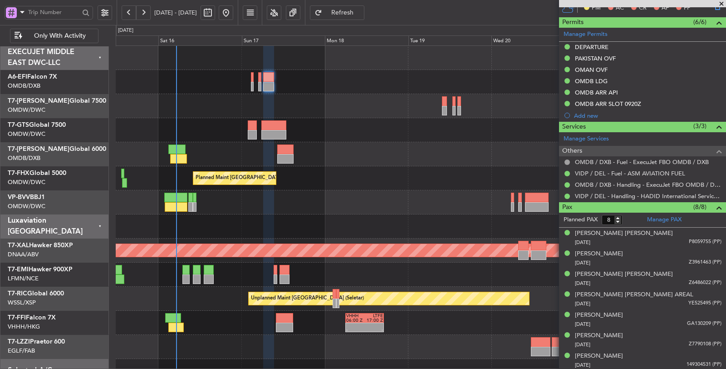
click at [228, 150] on div "Planned Maint Dubai (Al Maktoum Intl) Planned Maint [GEOGRAPHIC_DATA] ([GEOGRAP…" at bounding box center [421, 226] width 610 height 361
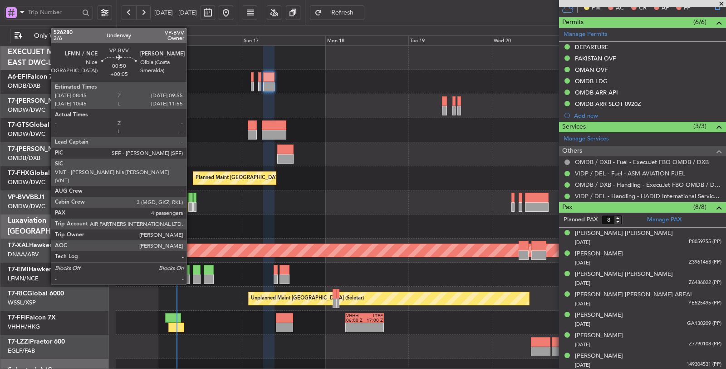
click at [191, 209] on div at bounding box center [190, 207] width 4 height 10
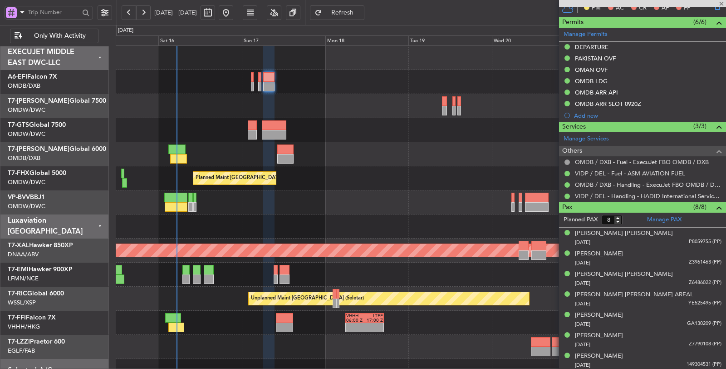
type input "+00:05"
type input "4"
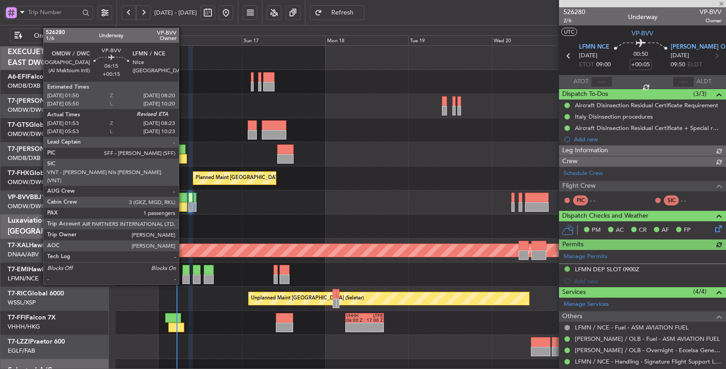
type input "Dherander Fithani (DHF)"
type input "6970"
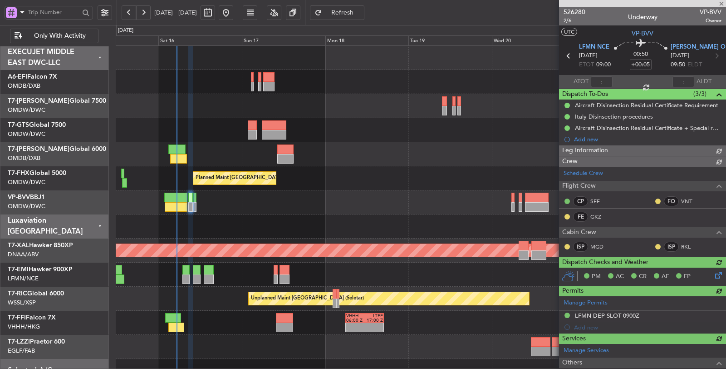
type input "Dherander Fithani (DHF)"
type input "6970"
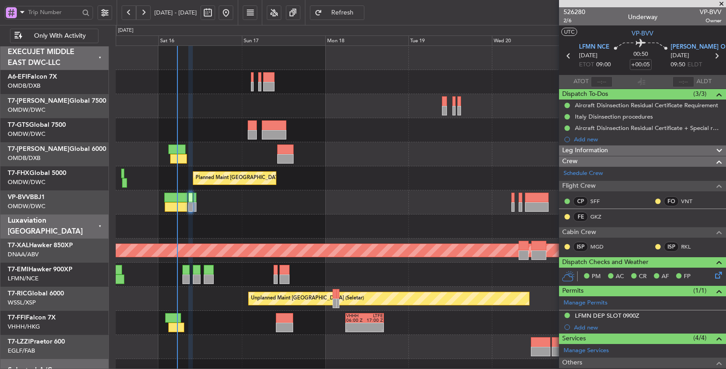
type input "Dherander Fithani (DHF)"
type input "6970"
type input "Dherander Fithani (DHF)"
type input "6970"
type input "Dherander Fithani (DHF)"
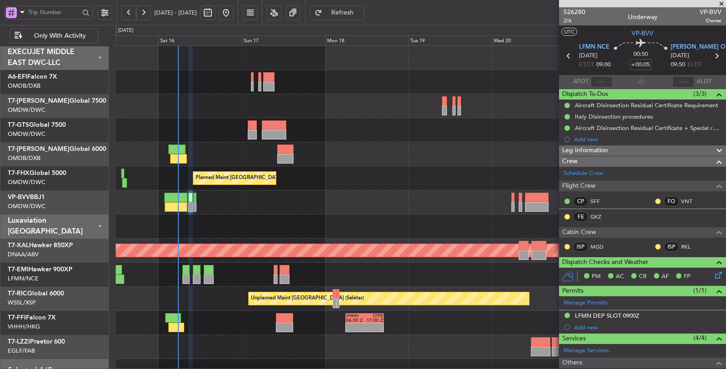
type input "6970"
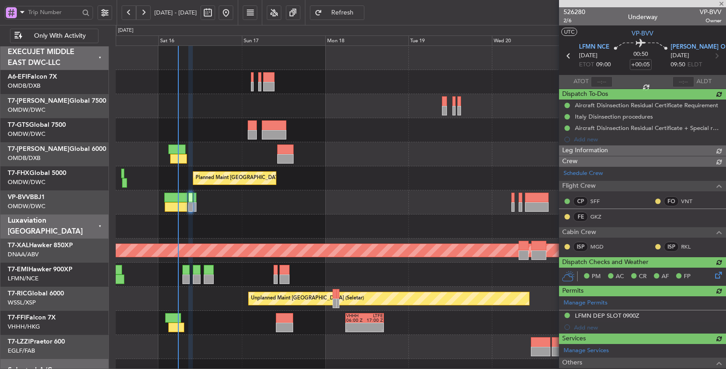
type input "Dherander Fithani (DHF)"
type input "6970"
